Goal: Transaction & Acquisition: Download file/media

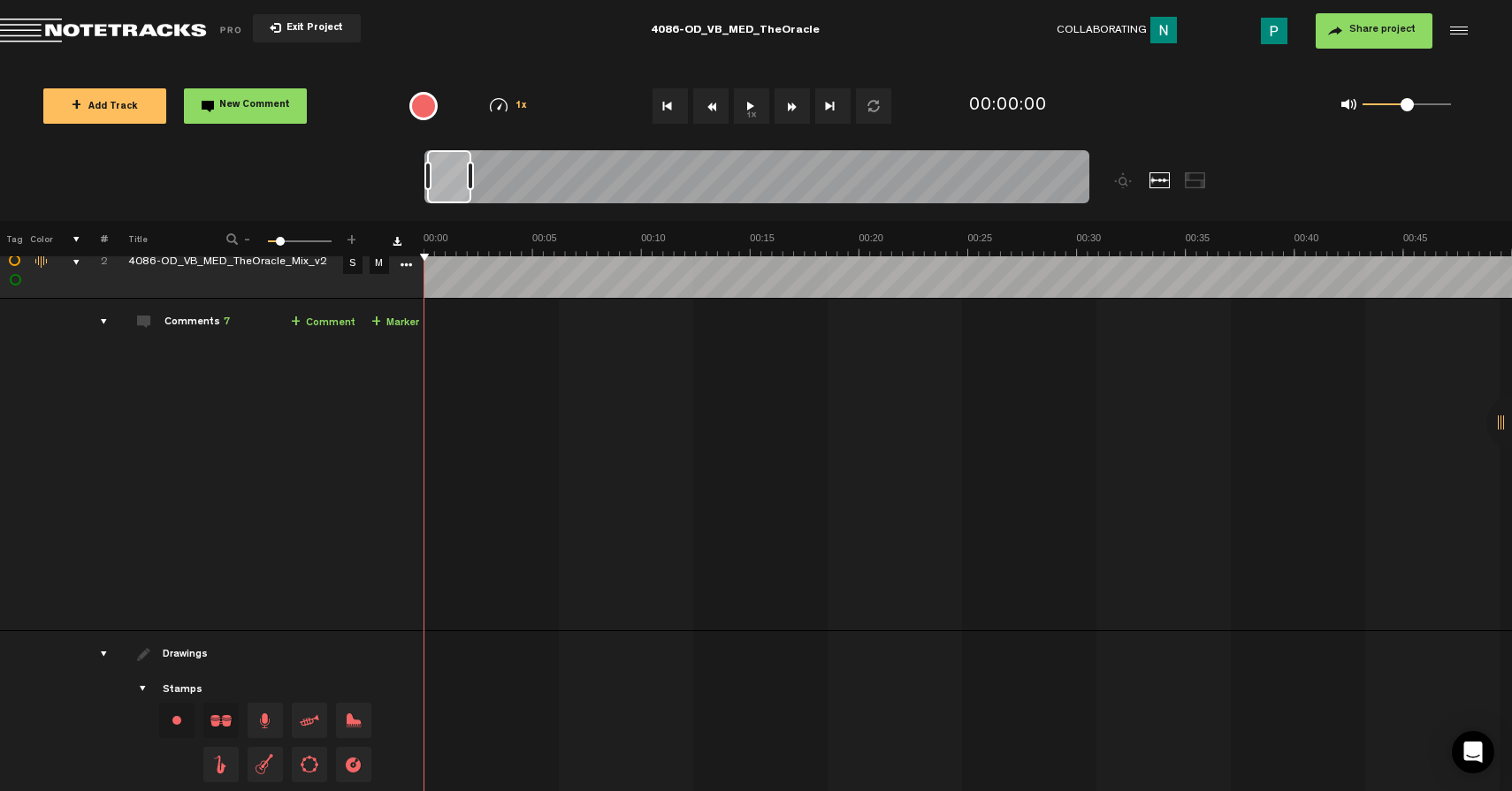
scroll to position [1284, 0]
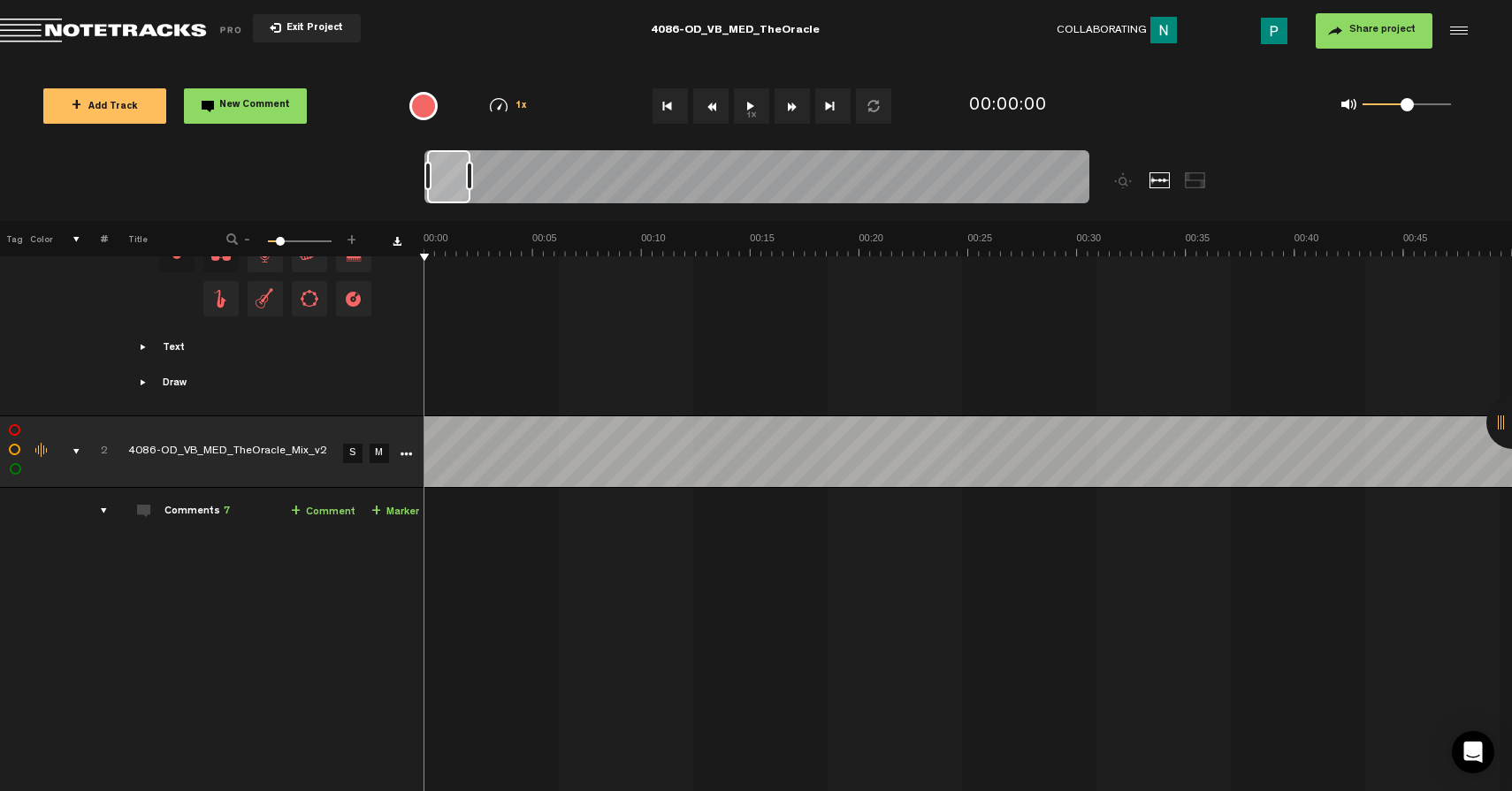
scroll to position [1284, 0]
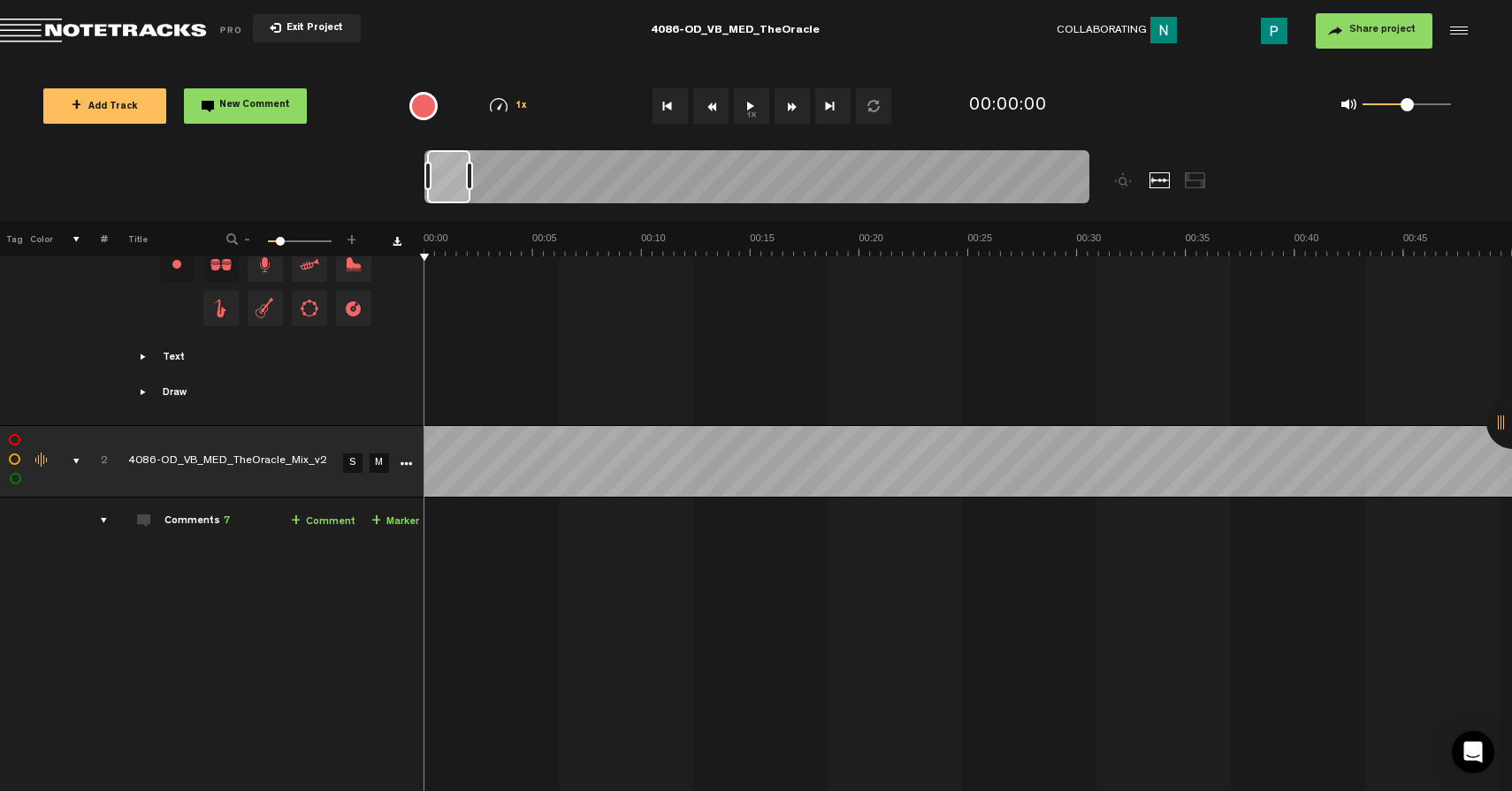
scroll to position [990, 0]
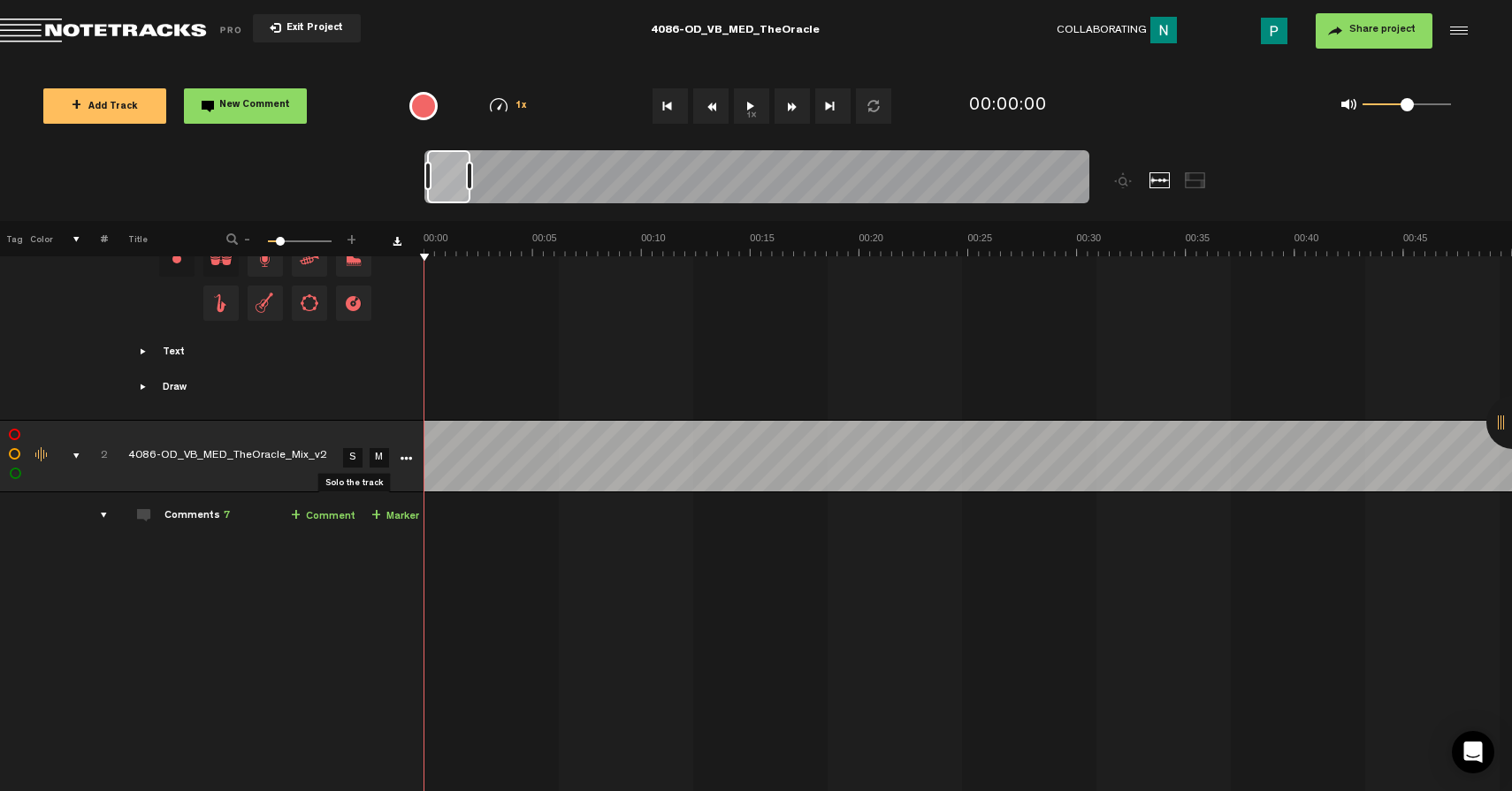
click at [349, 457] on link "S" at bounding box center [353, 457] width 20 height 20
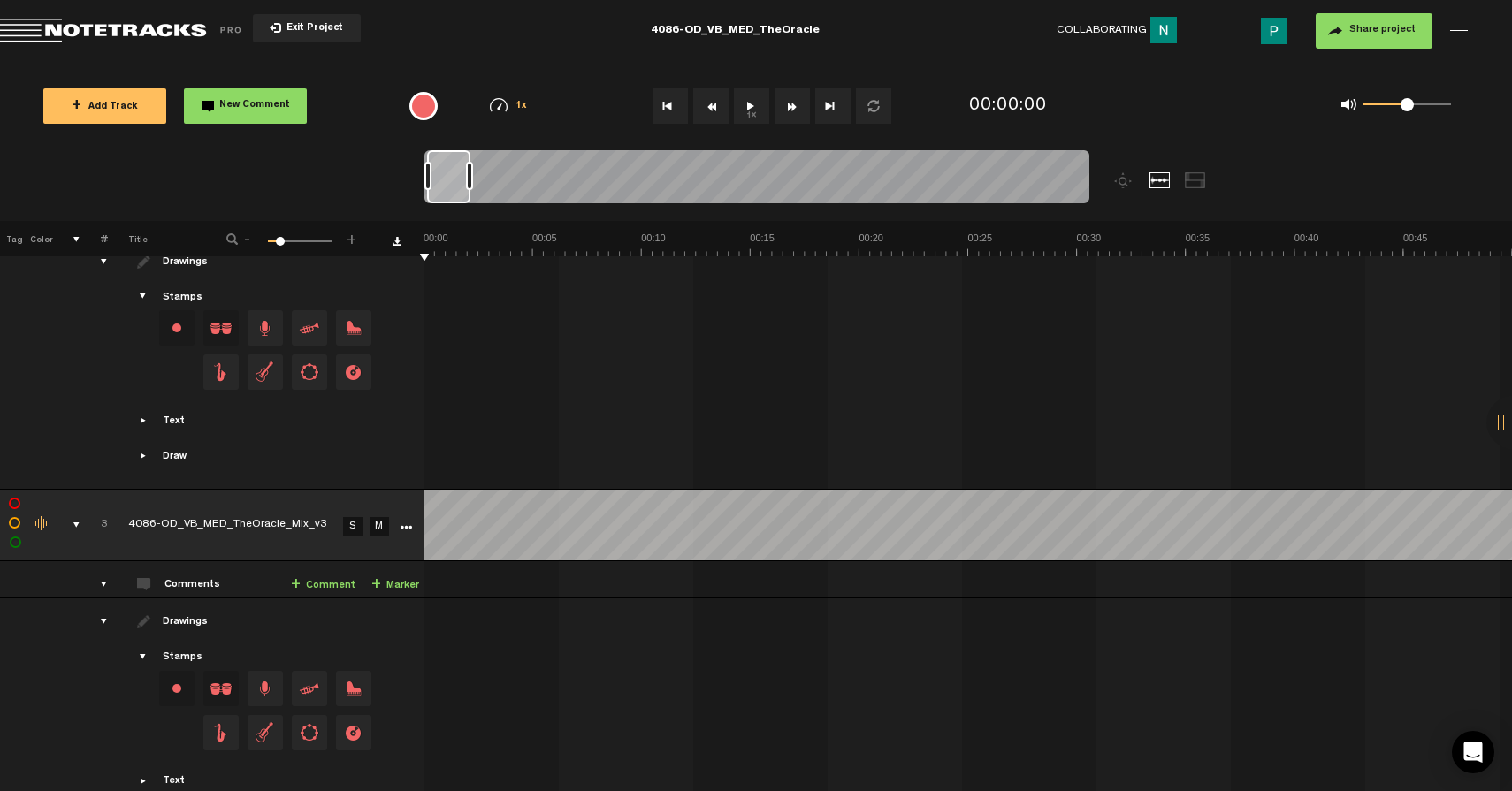
scroll to position [1641, 0]
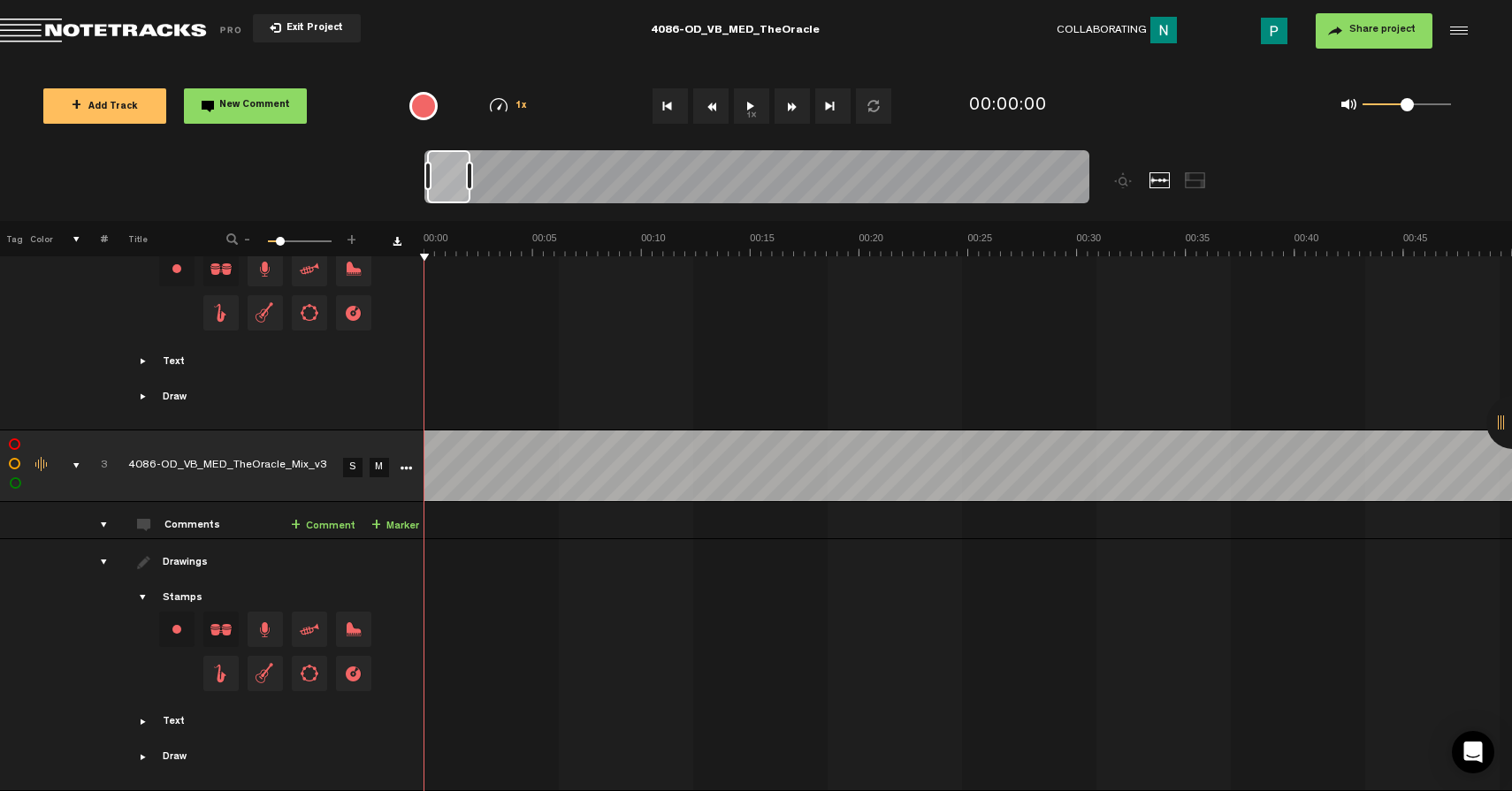
click at [354, 459] on link "S" at bounding box center [353, 467] width 20 height 20
click at [749, 112] on button "1x" at bounding box center [752, 106] width 35 height 35
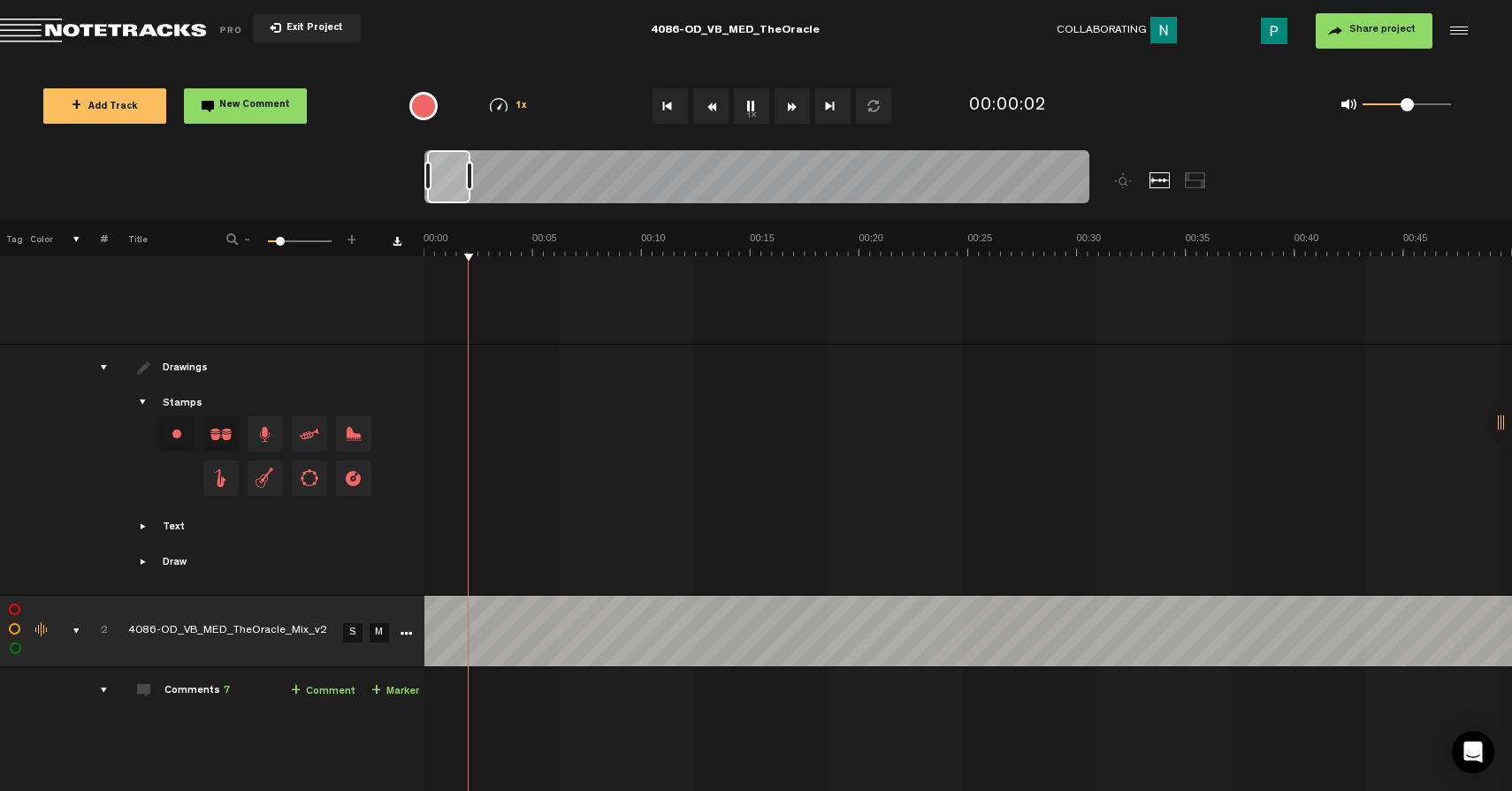
scroll to position [817, 0]
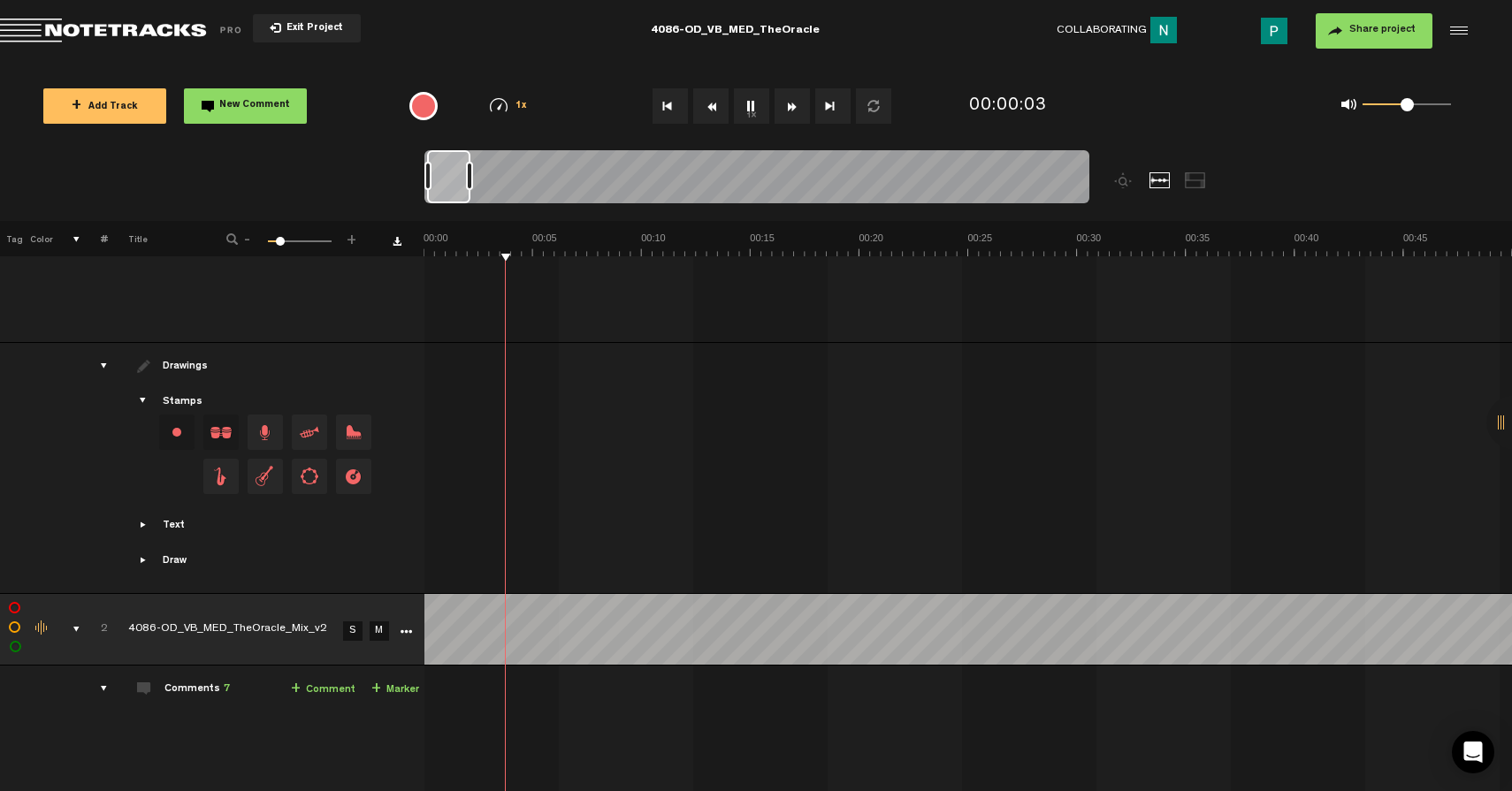
click at [749, 110] on button "1x" at bounding box center [752, 106] width 35 height 35
drag, startPoint x: 451, startPoint y: 184, endPoint x: 546, endPoint y: 184, distance: 95.0
click at [546, 184] on div at bounding box center [542, 176] width 42 height 53
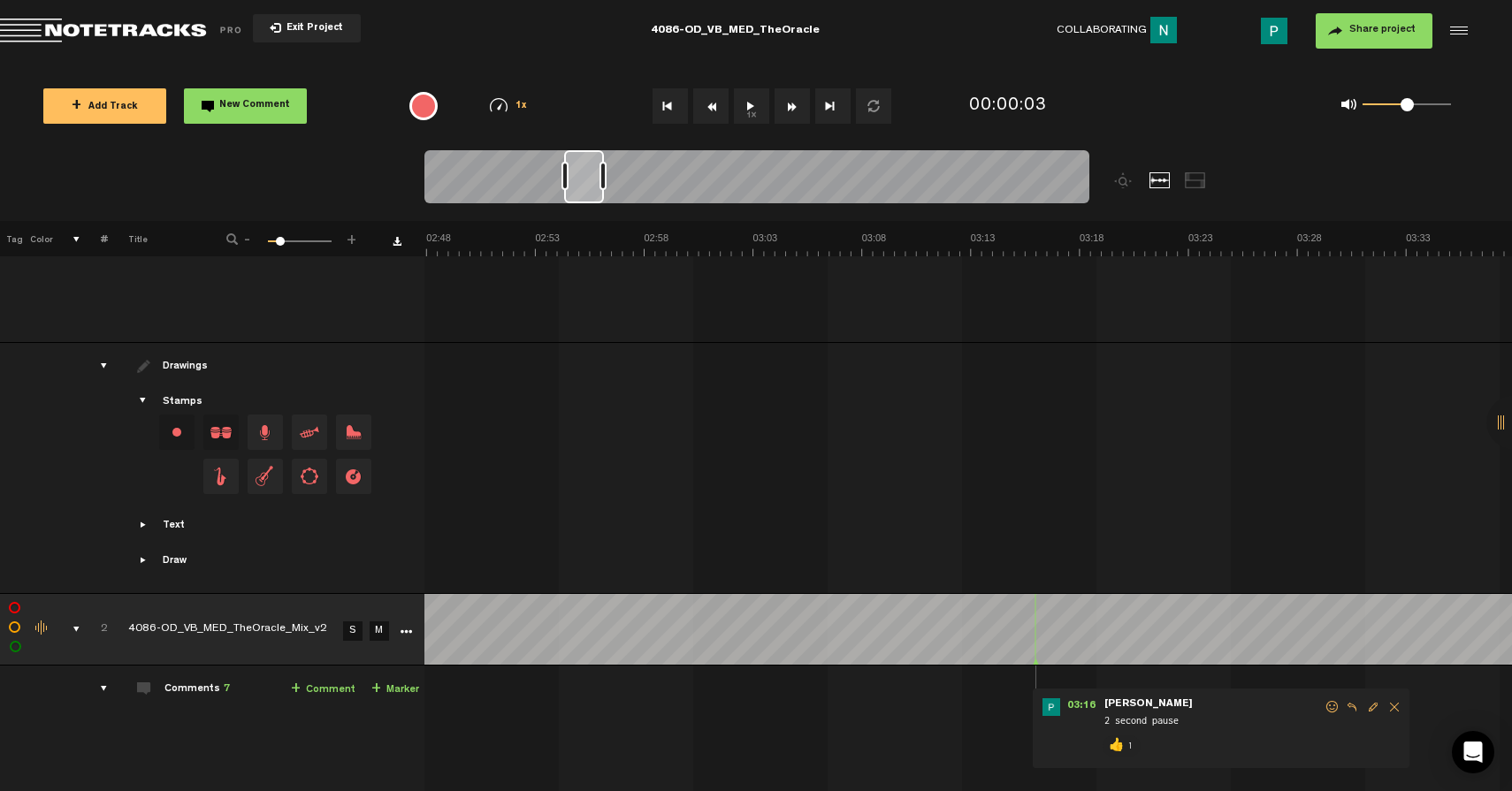
scroll to position [0, 3590]
drag, startPoint x: 539, startPoint y: 187, endPoint x: 581, endPoint y: 191, distance: 42.2
click at [581, 191] on div at bounding box center [584, 176] width 40 height 53
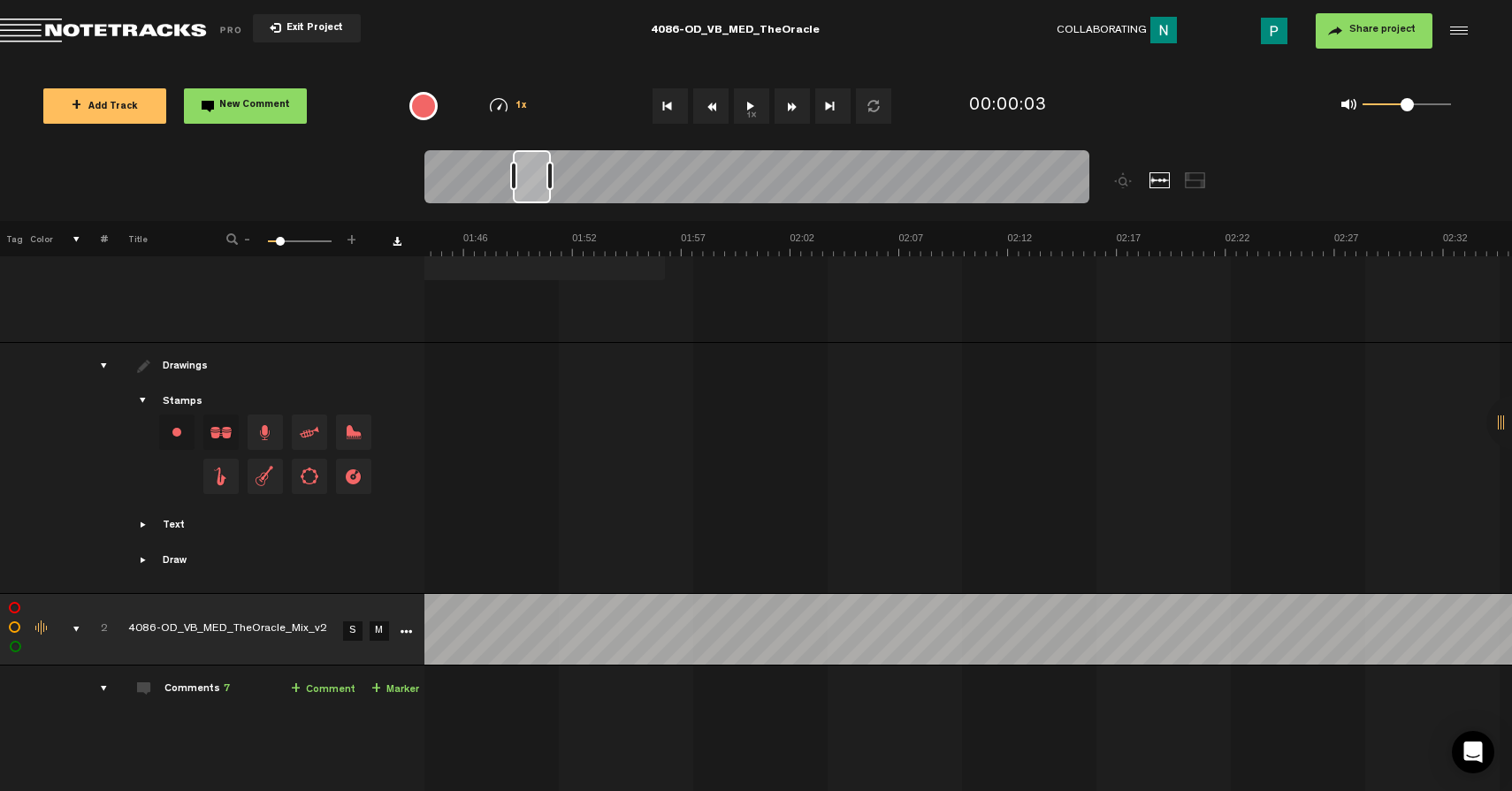
scroll to position [0, 2247]
drag, startPoint x: 581, startPoint y: 191, endPoint x: 530, endPoint y: 185, distance: 51.4
click at [530, 185] on div at bounding box center [532, 176] width 38 height 53
click at [748, 104] on button "1x" at bounding box center [752, 106] width 35 height 35
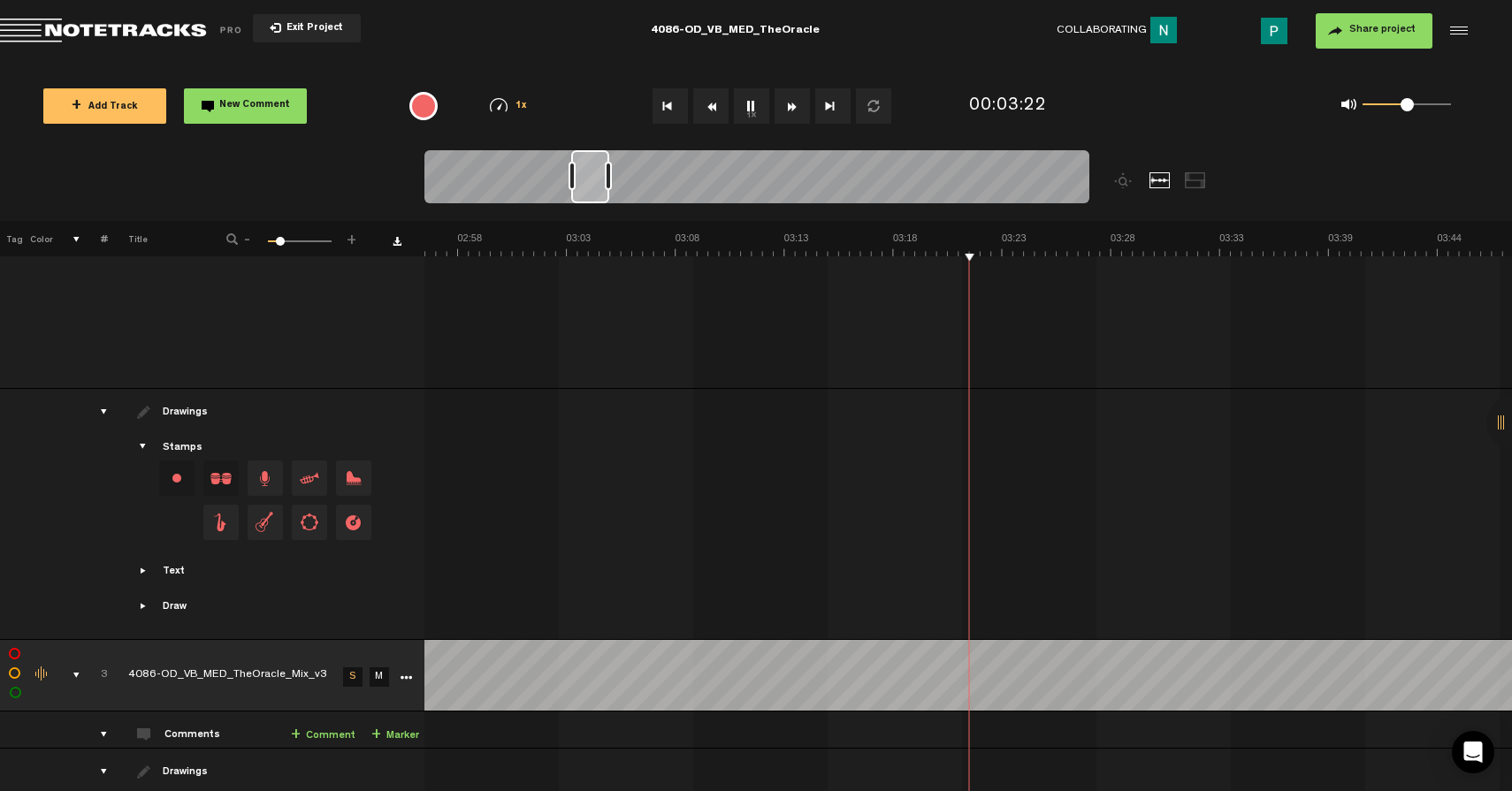
scroll to position [0, 3776]
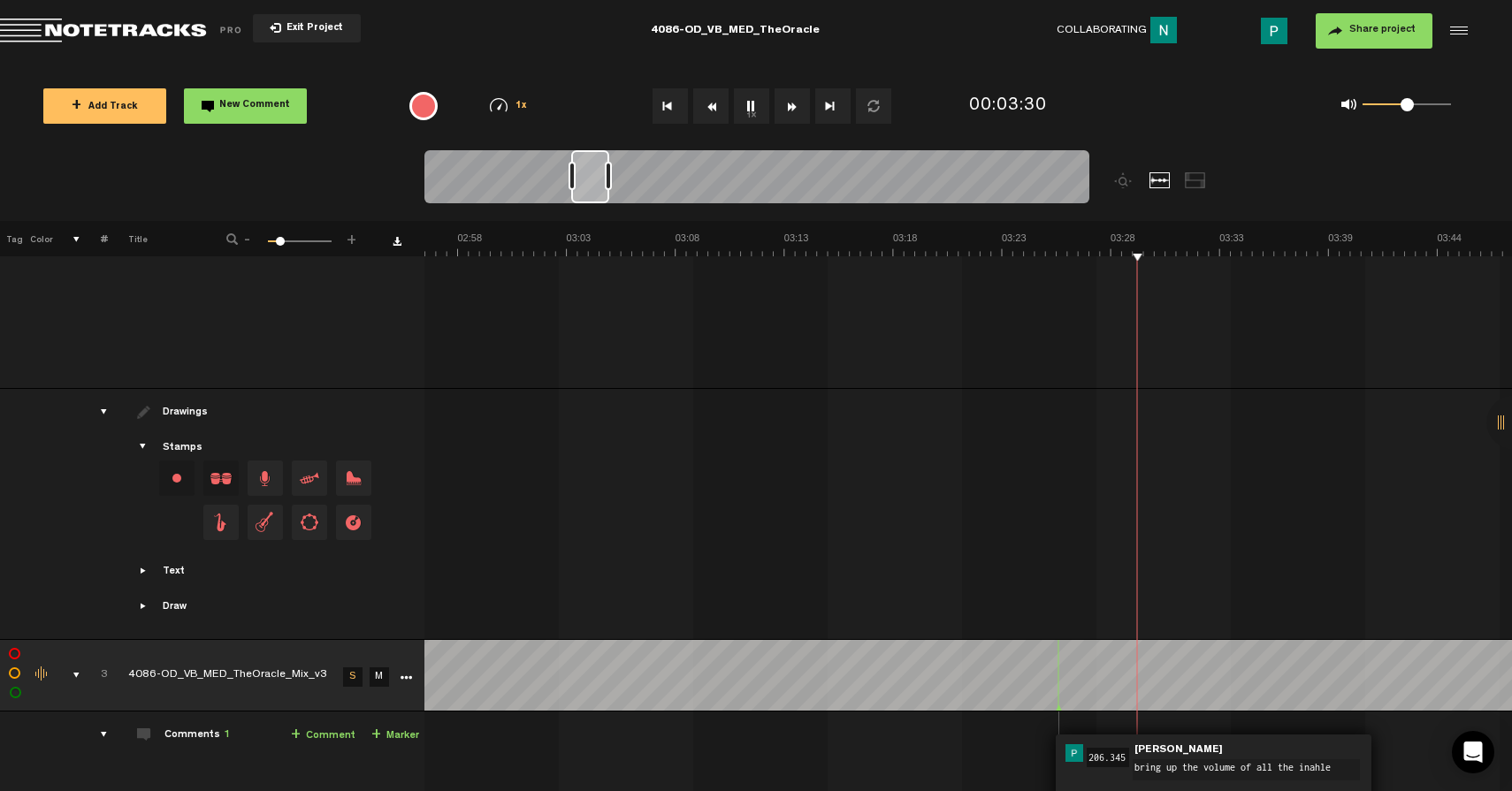
type textarea "bring up the volume of all the inahles"
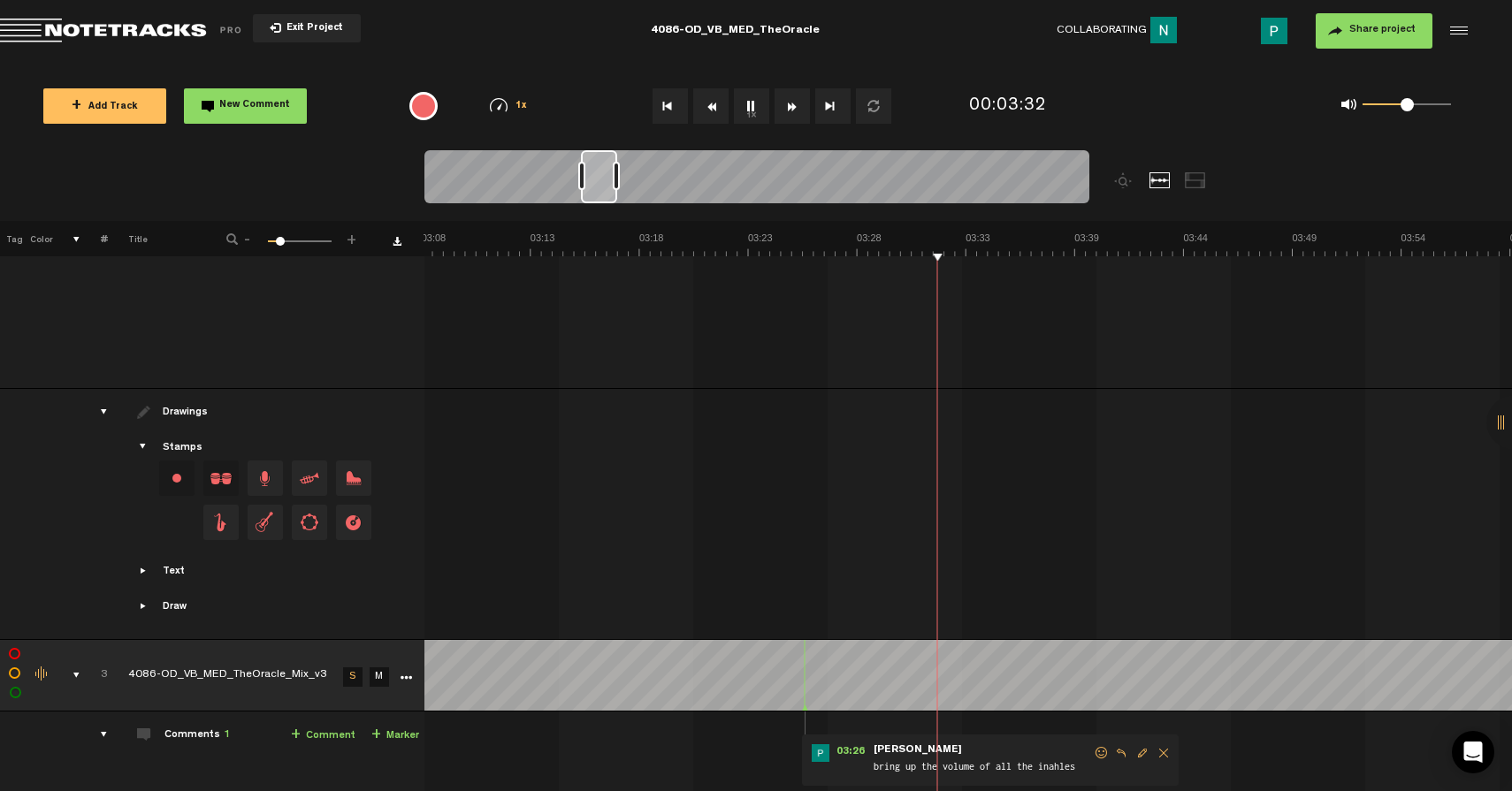
drag, startPoint x: 592, startPoint y: 185, endPoint x: 603, endPoint y: 185, distance: 11.0
click at [603, 185] on div at bounding box center [599, 176] width 36 height 53
click at [1099, 748] on span "Edit comment" at bounding box center [1097, 753] width 21 height 12
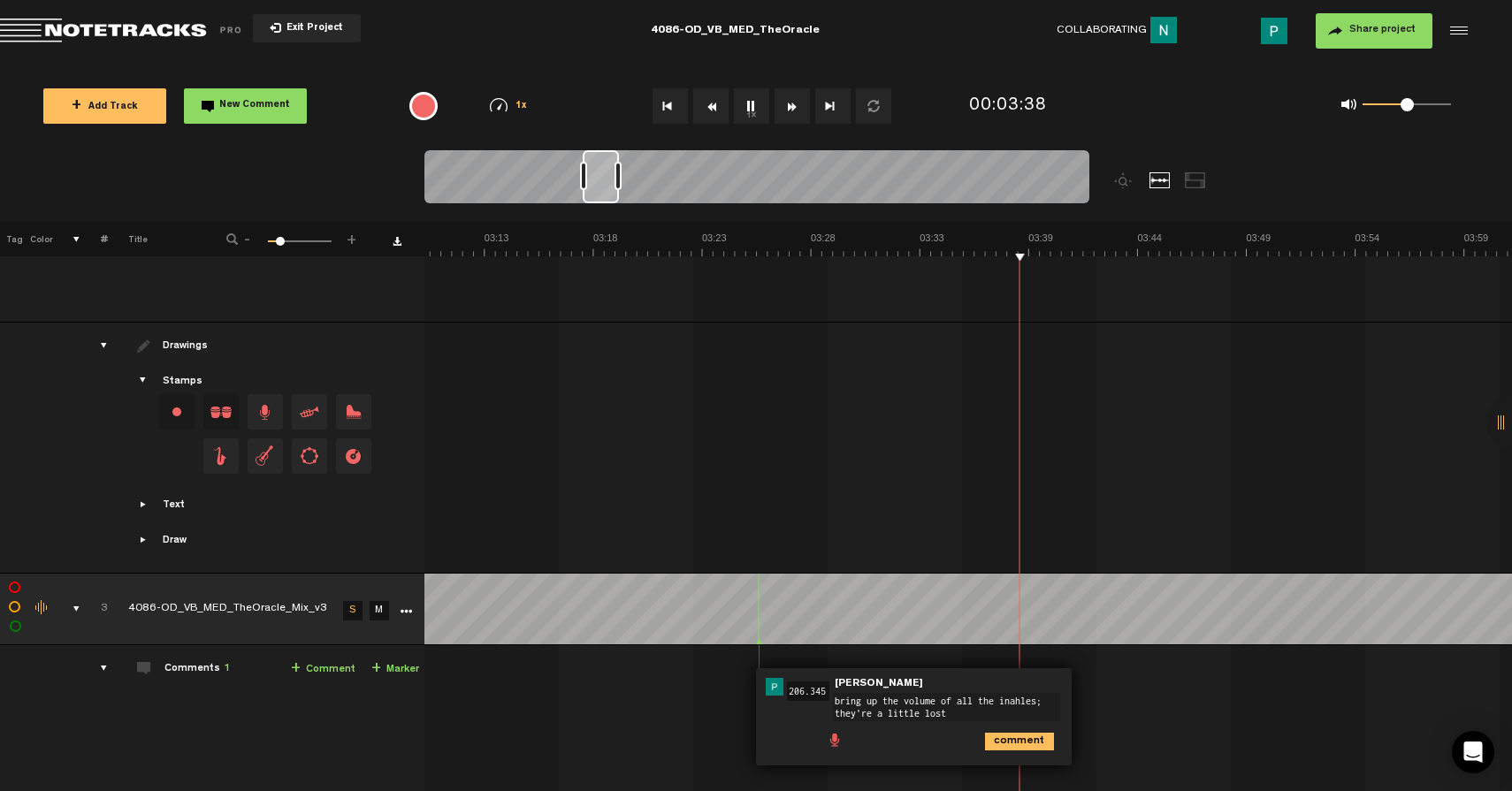
scroll to position [0, 4182]
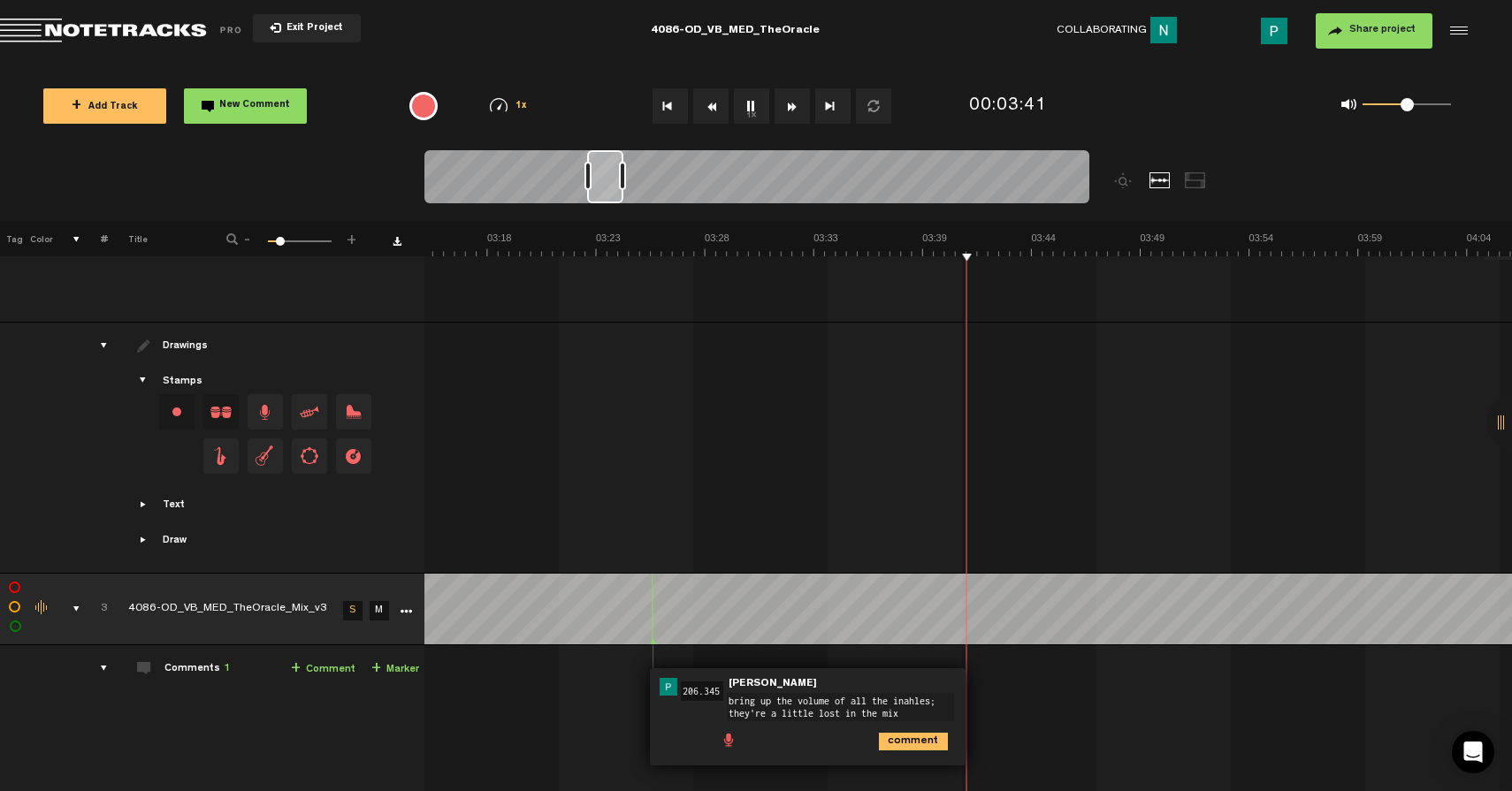
type textarea "bring up the volume of all the inahles; they're a little lost in the mix."
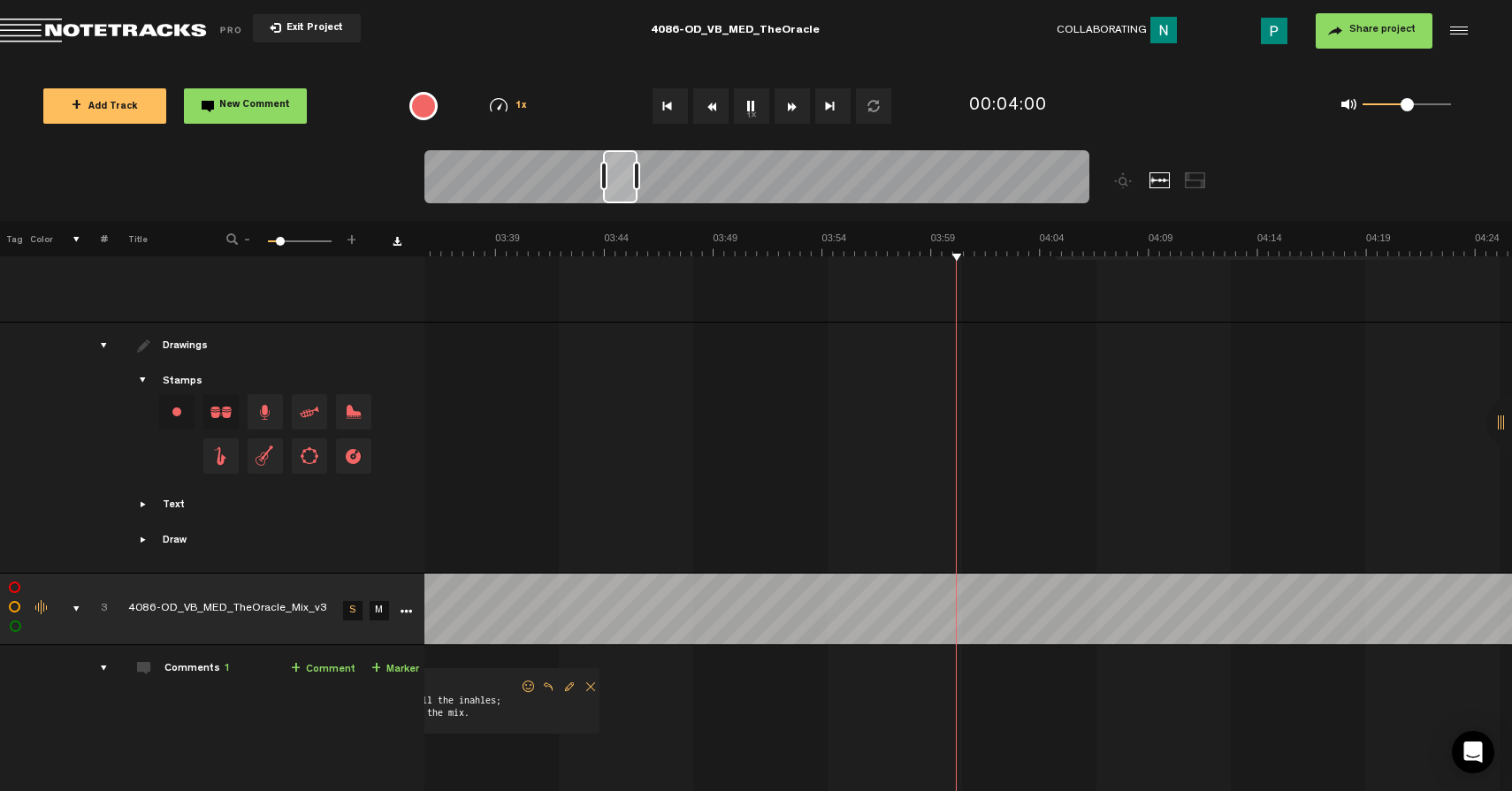
scroll to position [0, 4633]
drag, startPoint x: 610, startPoint y: 185, endPoint x: 628, endPoint y: 183, distance: 18.1
click at [628, 183] on div at bounding box center [620, 176] width 35 height 53
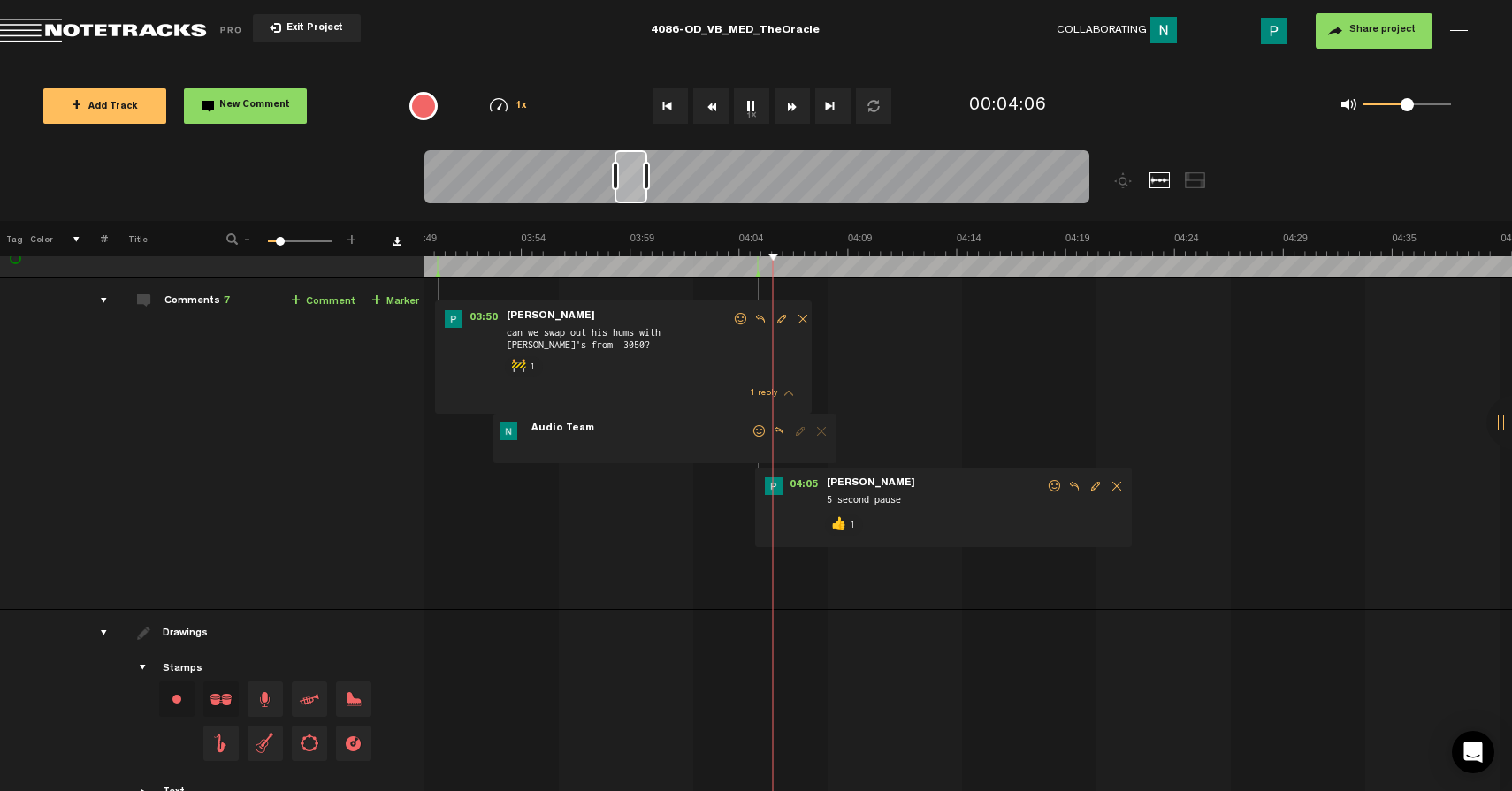
scroll to position [0, 4980]
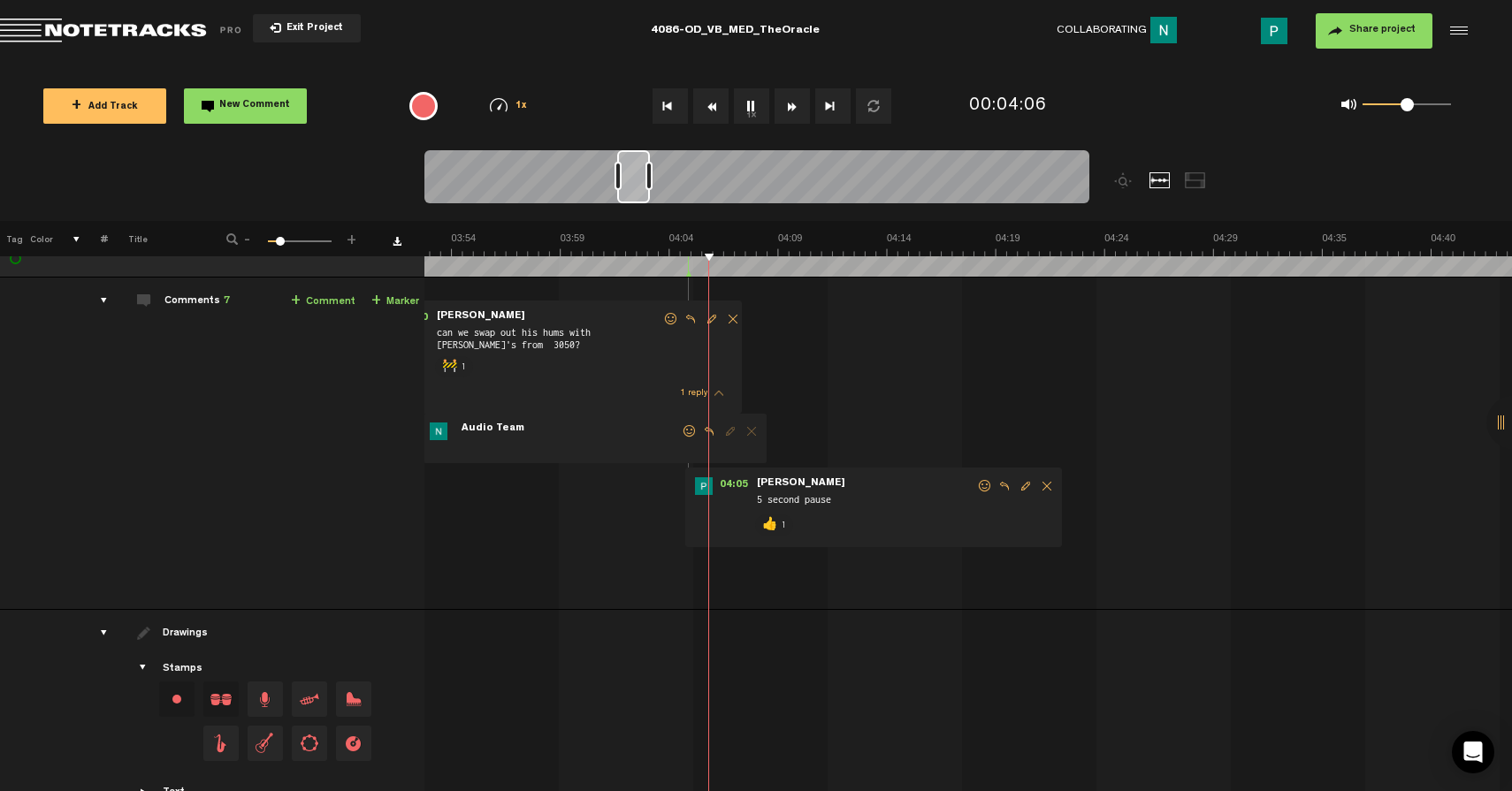
drag, startPoint x: 620, startPoint y: 186, endPoint x: 633, endPoint y: 181, distance: 13.9
click at [633, 181] on div at bounding box center [633, 176] width 33 height 53
click at [758, 112] on button "1x" at bounding box center [752, 106] width 35 height 35
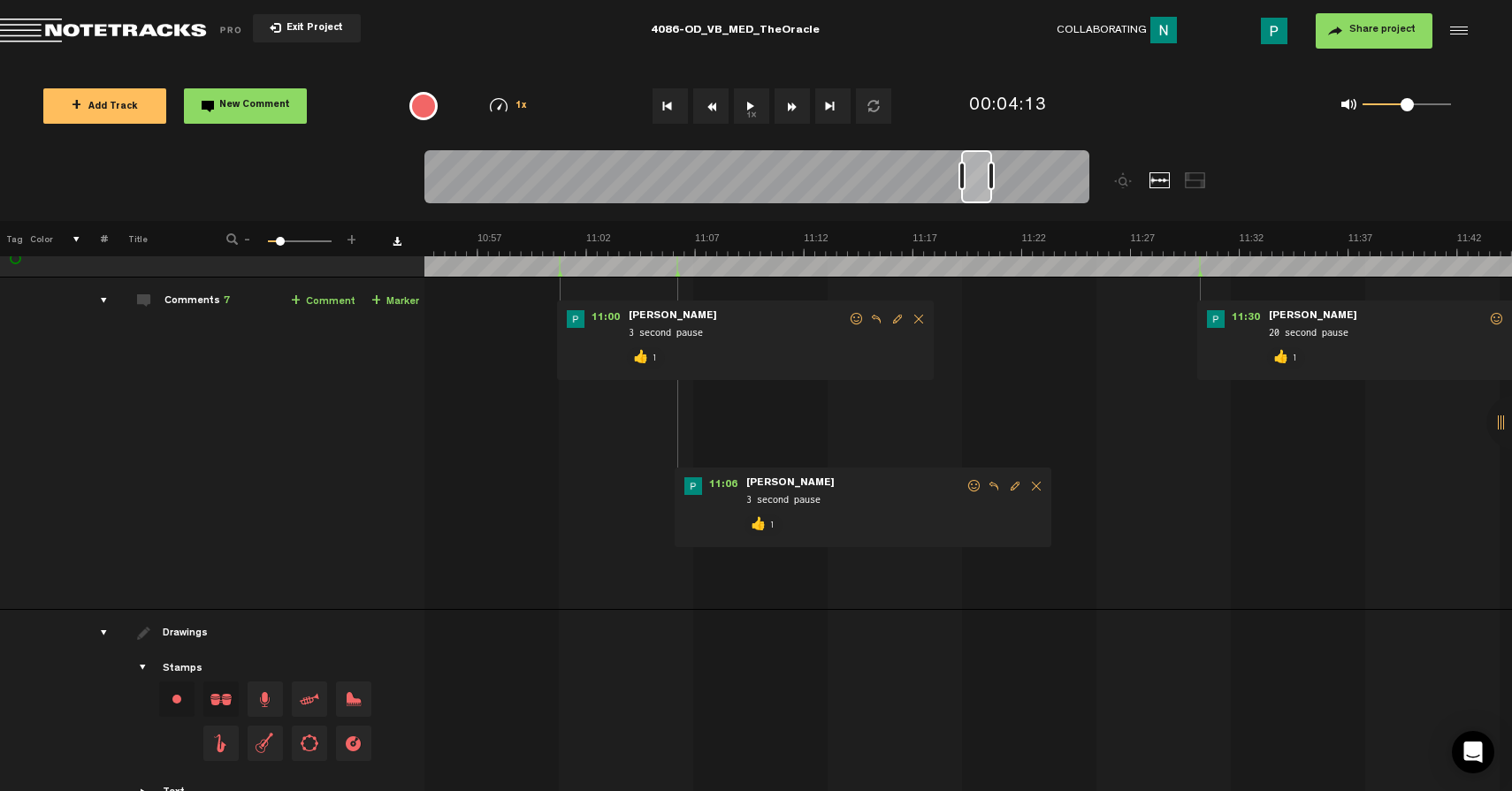
scroll to position [0, 13667]
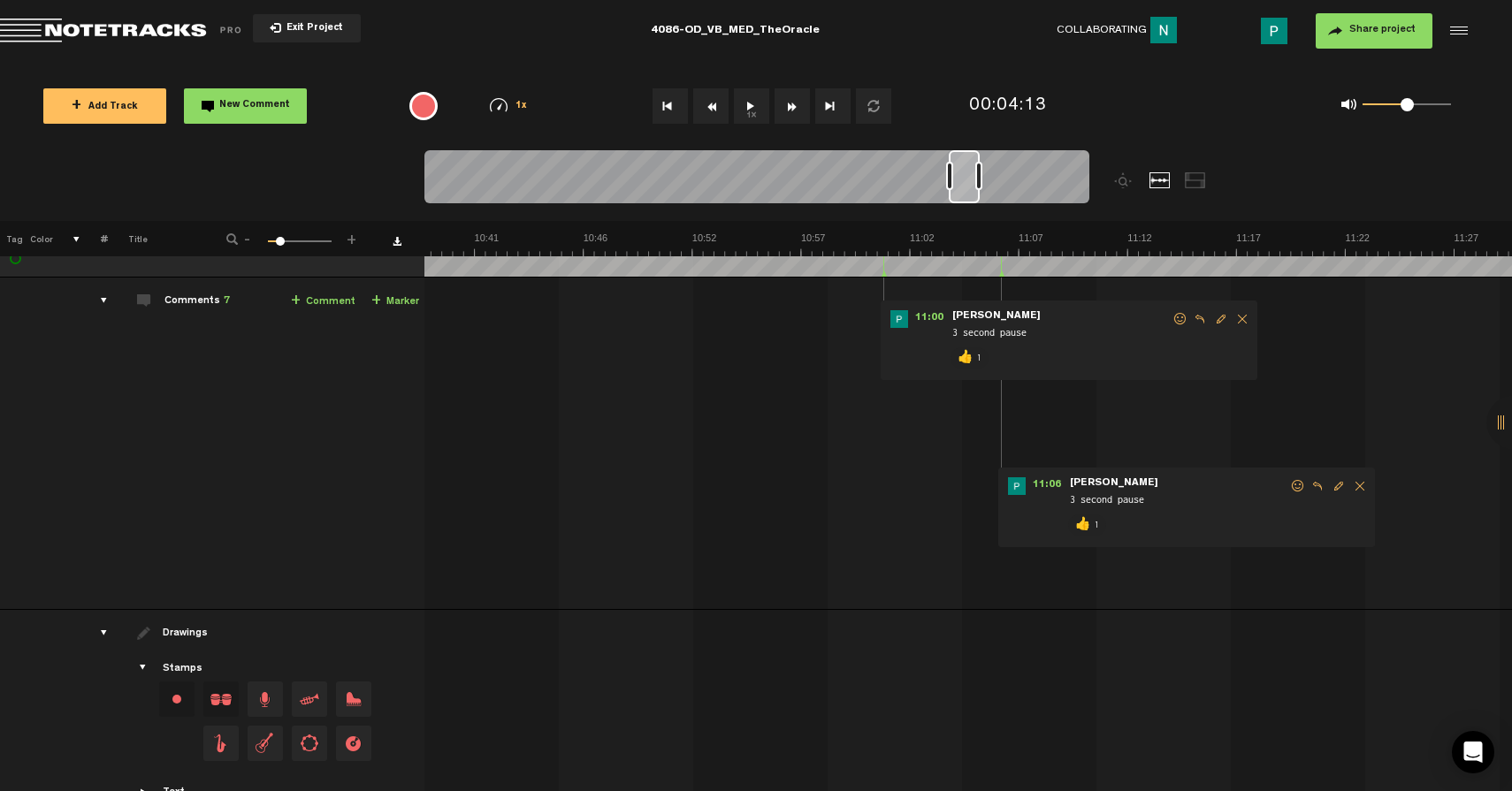
drag, startPoint x: 640, startPoint y: 188, endPoint x: 972, endPoint y: 146, distance: 334.6
click at [972, 62] on div "Loading... 100% + Add Track New Comment 1x 0.25x 0.5x 0.75x 1x 1.25x 1.5x 1.75x…" at bounding box center [756, 62] width 1512 height 0
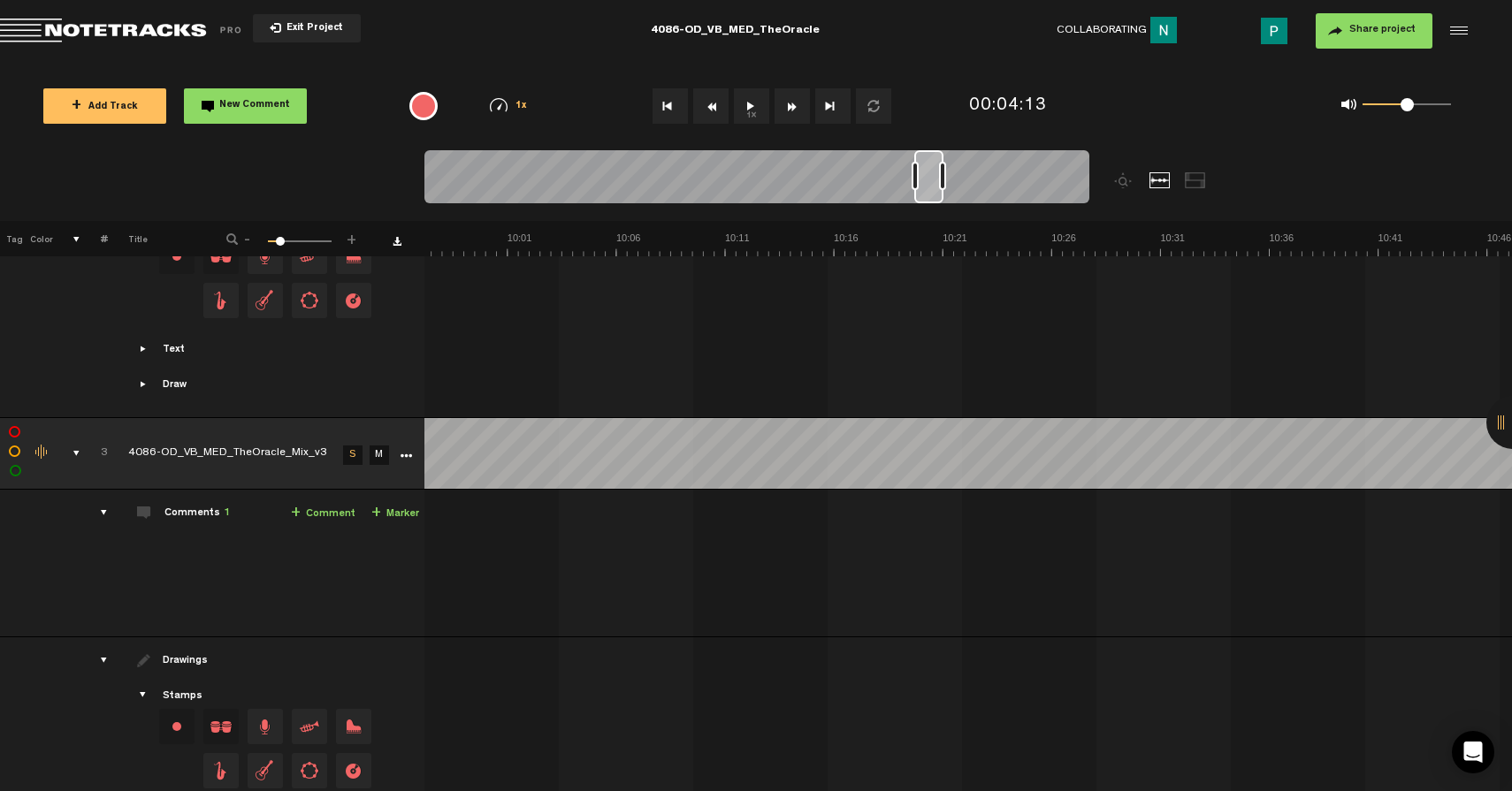
scroll to position [0, 12763]
drag, startPoint x: 960, startPoint y: 198, endPoint x: 926, endPoint y: 200, distance: 34.1
click at [926, 200] on div at bounding box center [929, 176] width 29 height 53
click at [751, 110] on button "1x" at bounding box center [752, 106] width 35 height 35
click at [745, 114] on button "1x" at bounding box center [752, 106] width 35 height 35
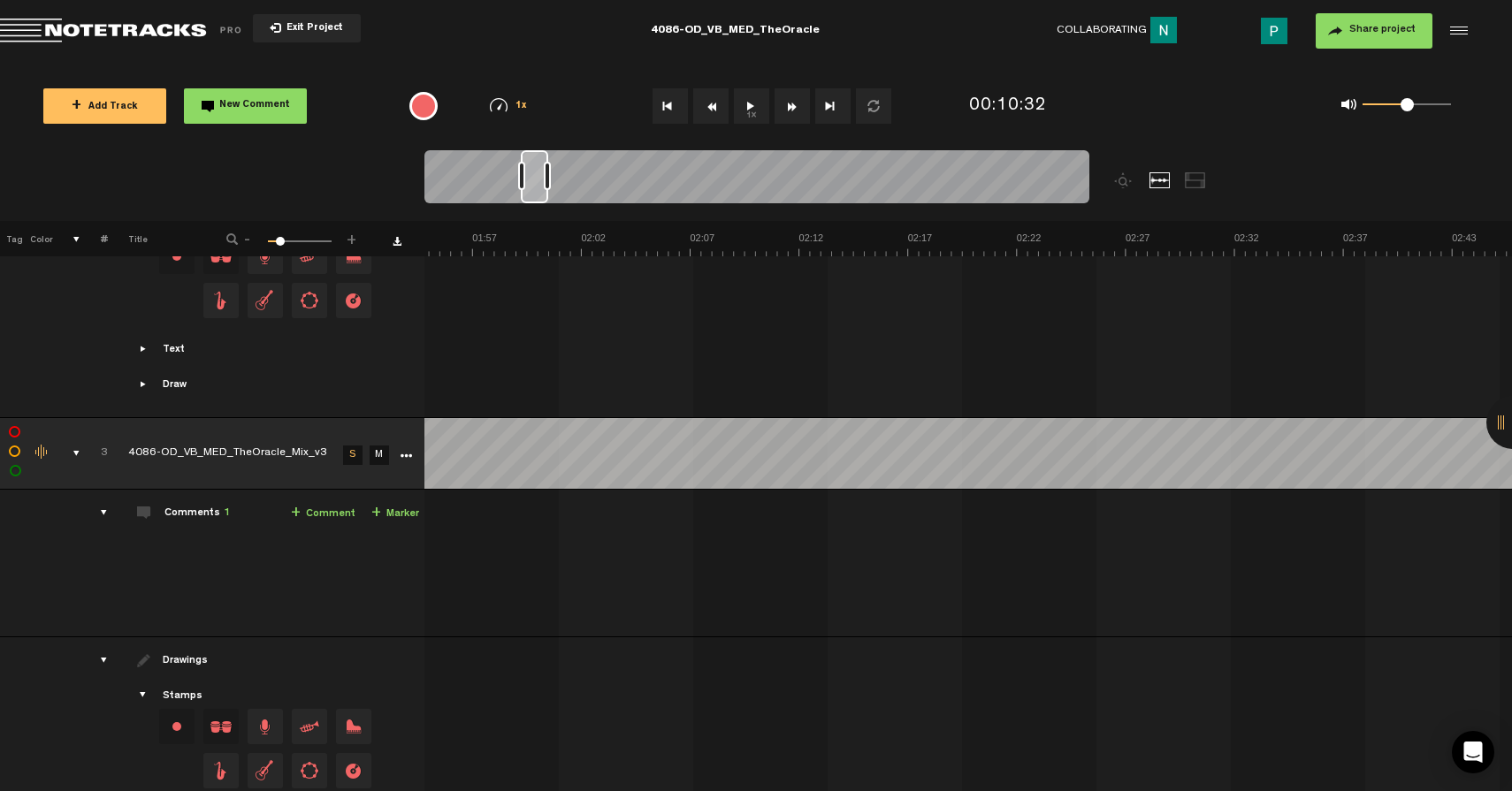
scroll to position [0, 2709]
drag, startPoint x: 927, startPoint y: 173, endPoint x: 543, endPoint y: 180, distance: 384.1
click at [543, 180] on div at bounding box center [544, 176] width 27 height 53
click at [751, 104] on button "1x" at bounding box center [752, 106] width 35 height 35
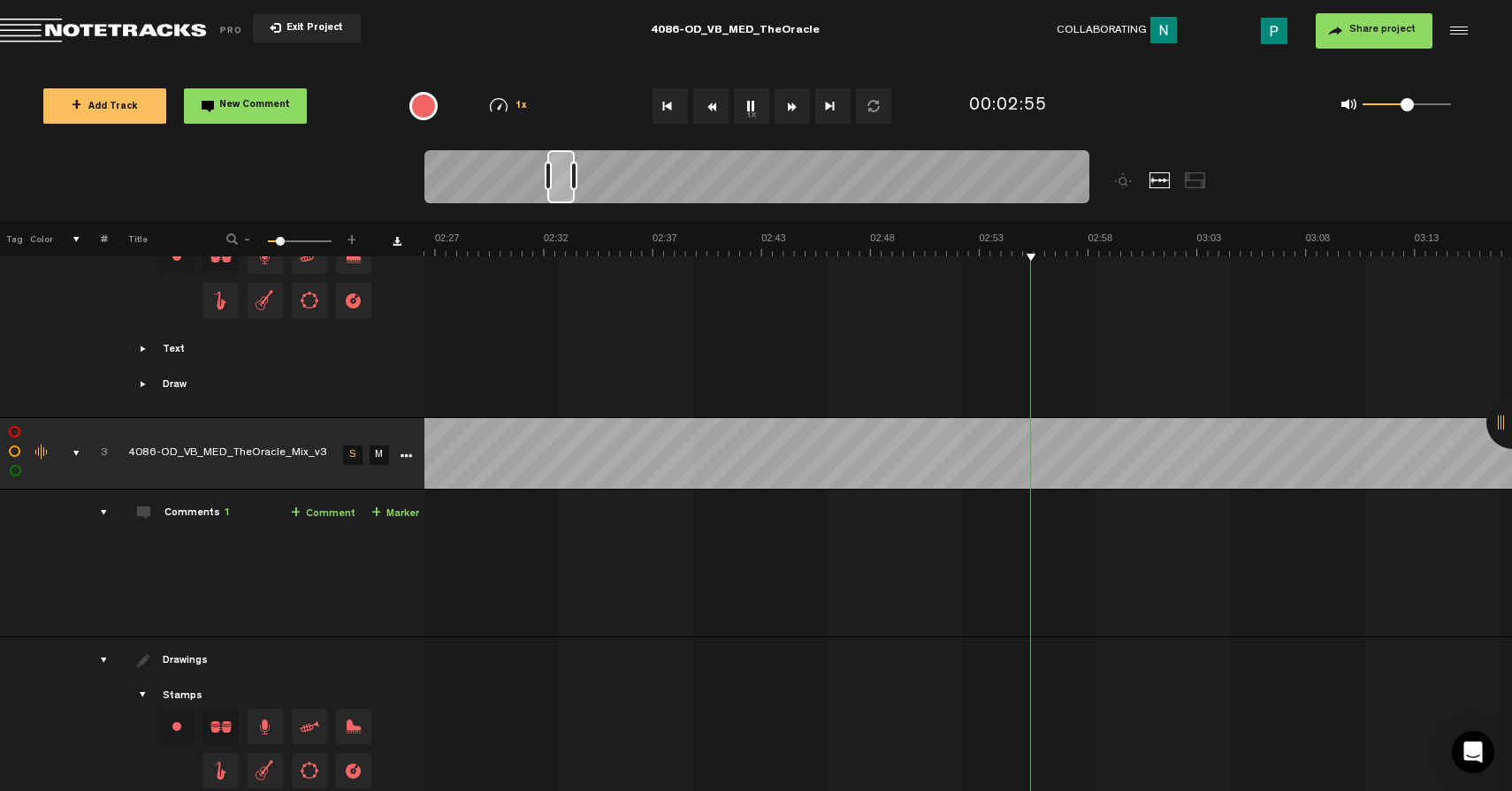
click at [753, 113] on button "1x" at bounding box center [752, 106] width 35 height 35
click at [413, 455] on link "More" at bounding box center [405, 454] width 17 height 16
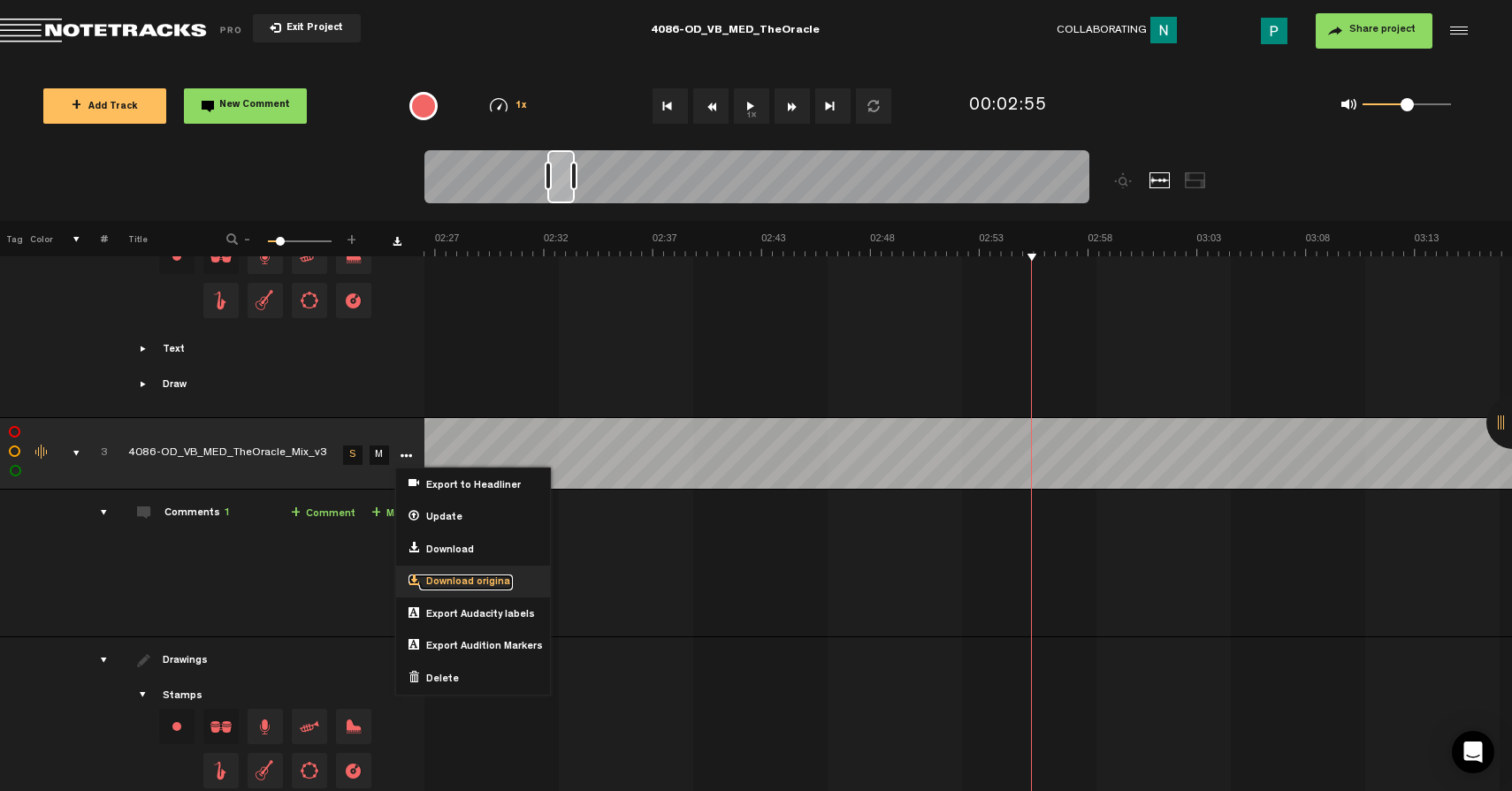
click at [490, 576] on span "Download original" at bounding box center [466, 583] width 93 height 15
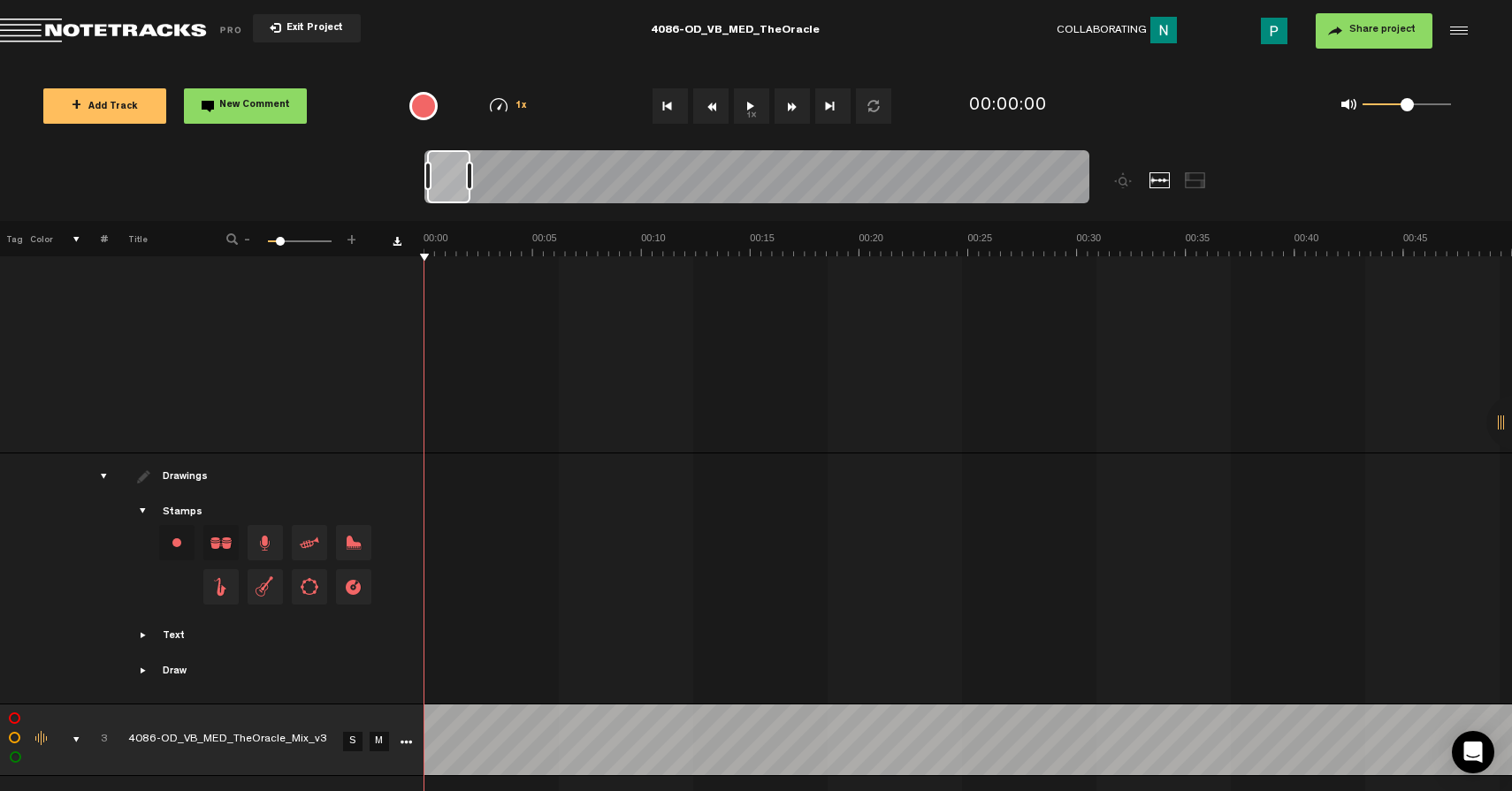
scroll to position [1779, 0]
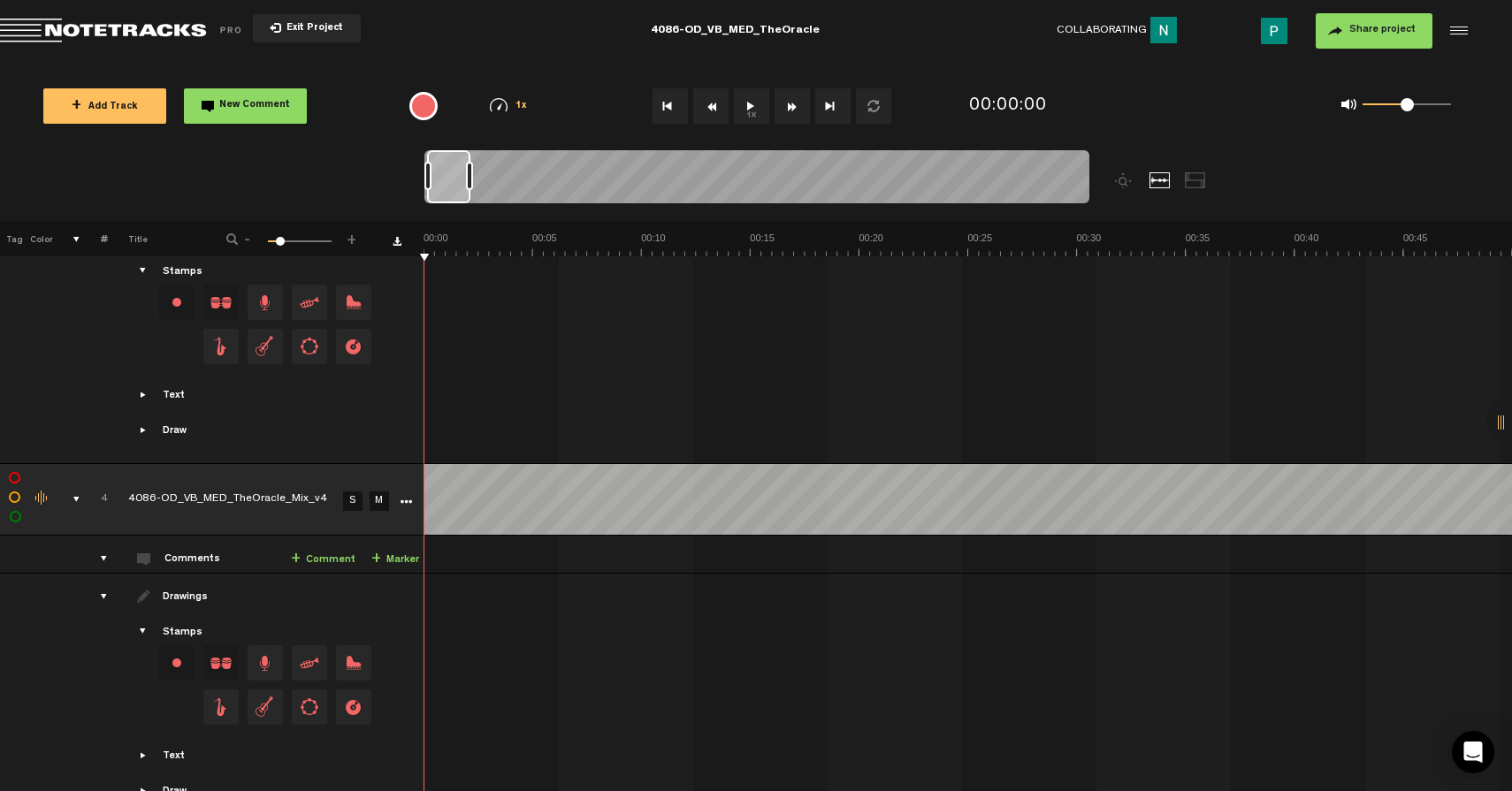
scroll to position [2134, 0]
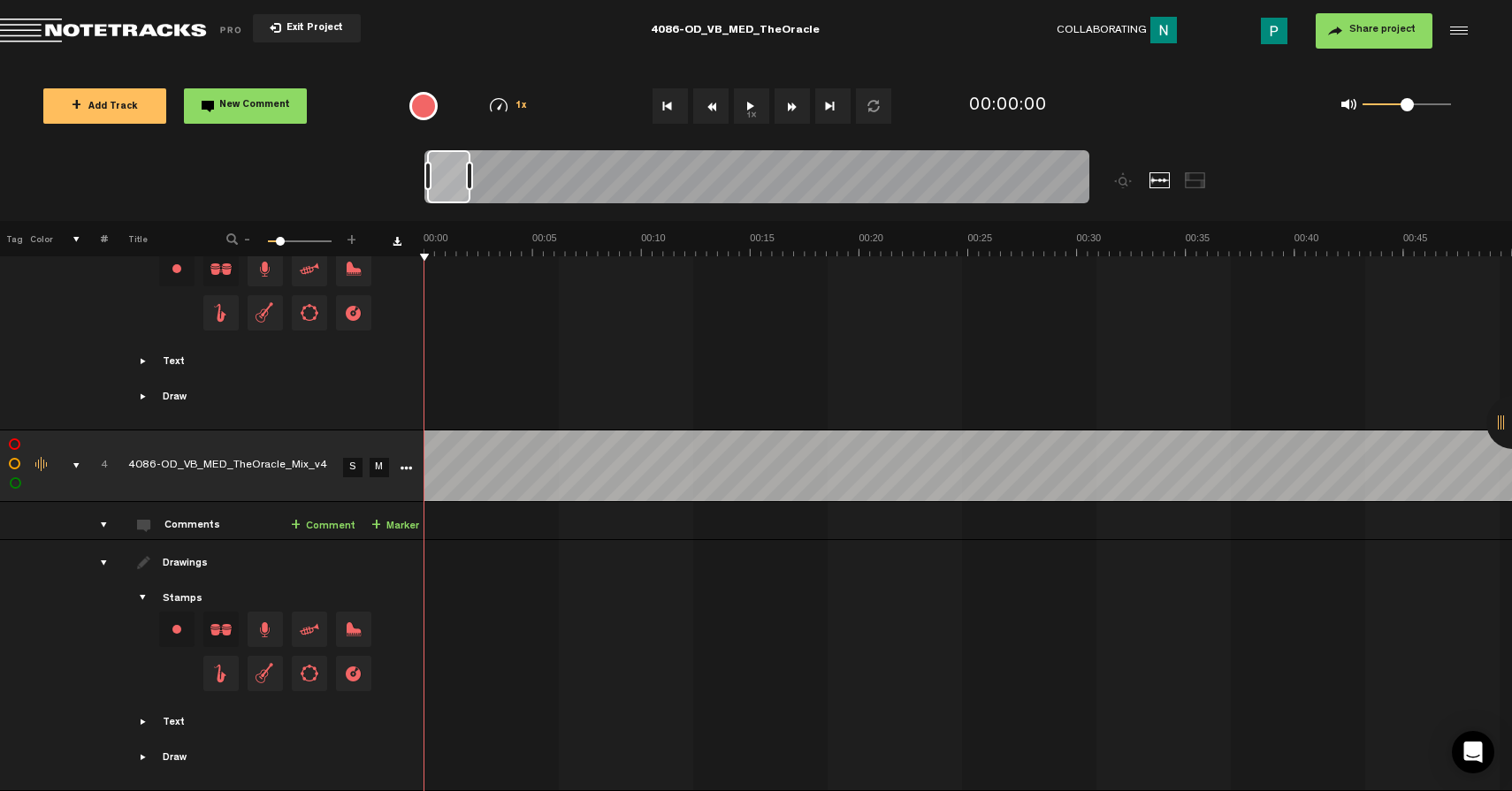
click at [347, 462] on link "S" at bounding box center [353, 467] width 20 height 20
drag, startPoint x: 463, startPoint y: 173, endPoint x: 594, endPoint y: 173, distance: 131.0
click at [594, 173] on div at bounding box center [579, 176] width 42 height 53
click at [750, 104] on button "1x" at bounding box center [752, 106] width 35 height 35
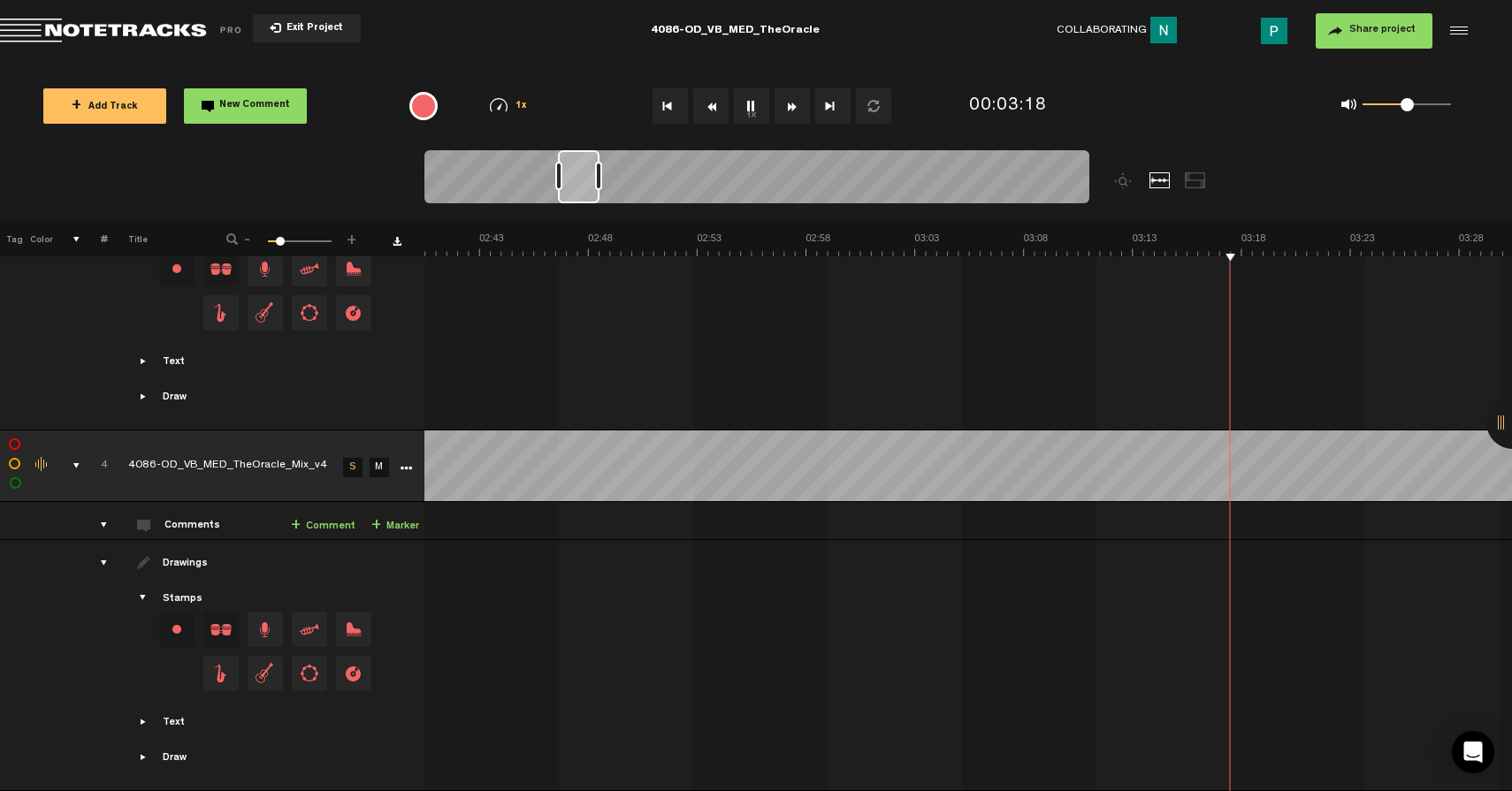
click at [747, 102] on button "1x" at bounding box center [752, 106] width 35 height 35
click at [413, 458] on td at bounding box center [404, 465] width 26 height 72
click at [397, 459] on link "More" at bounding box center [405, 466] width 17 height 16
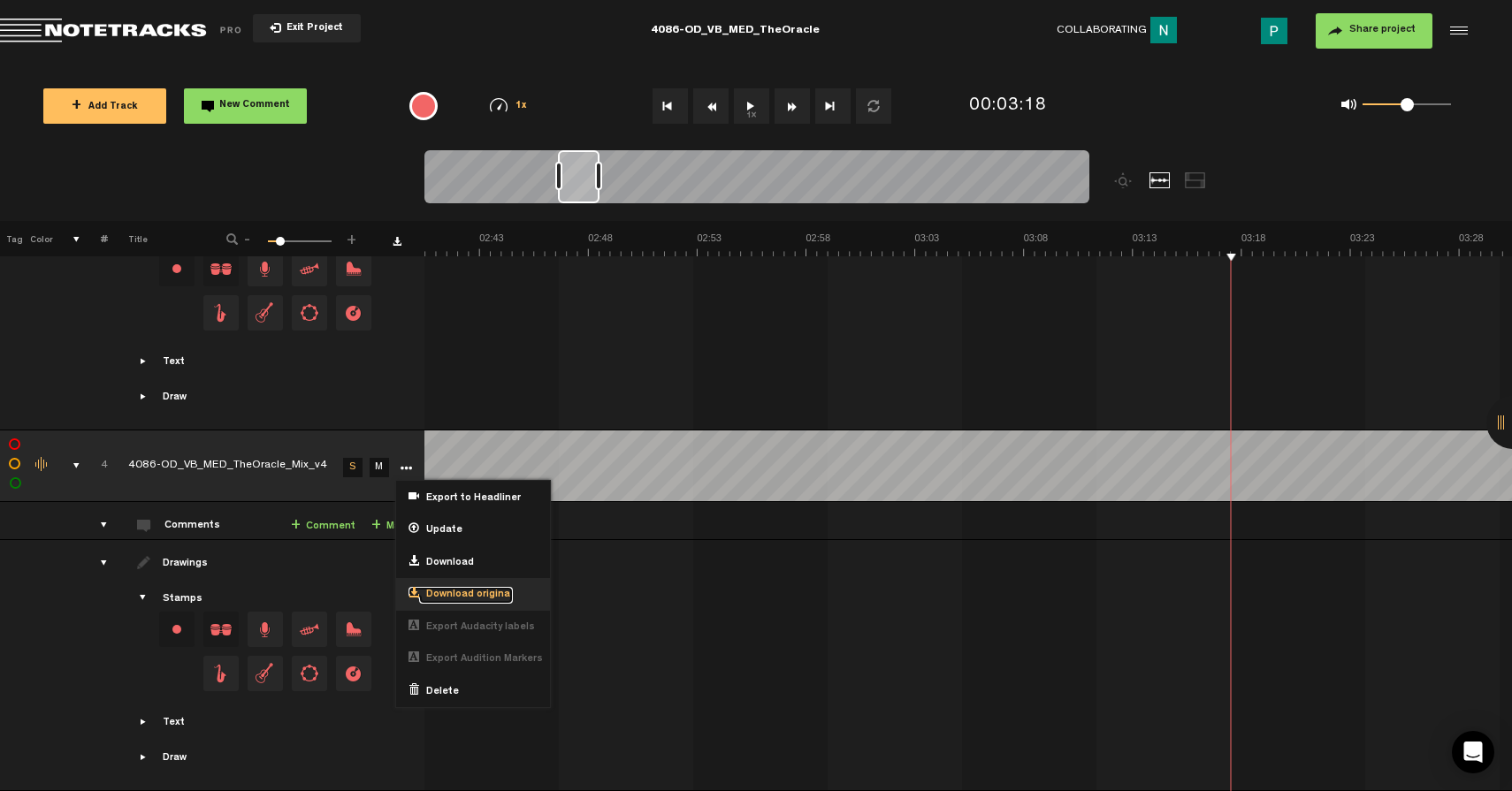
click at [478, 588] on span "Download original" at bounding box center [466, 595] width 93 height 15
